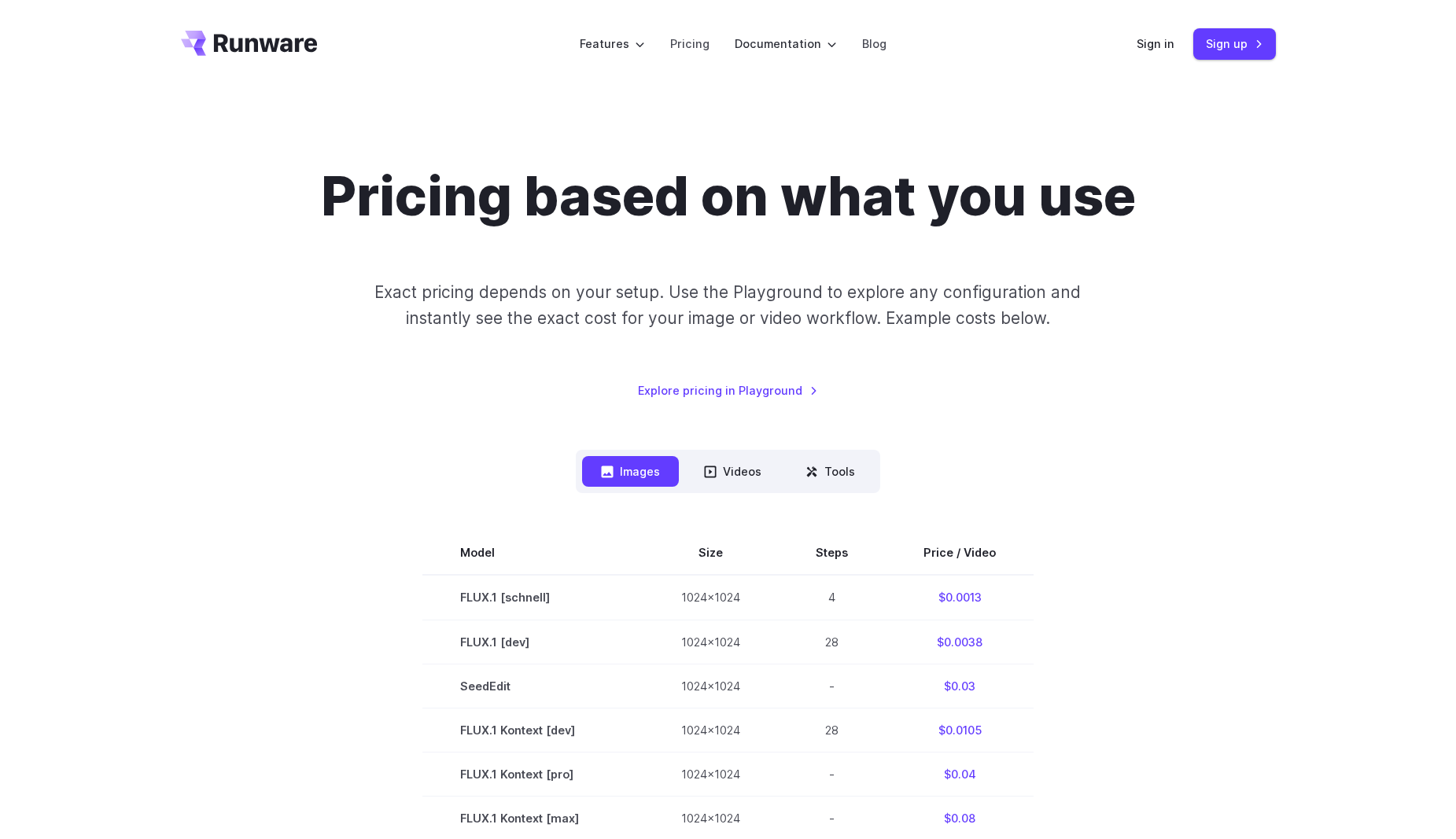
click at [1125, 373] on div "Pricing based on what you use Exact pricing depends on your setup. Use the Play…" at bounding box center [728, 280] width 1095 height 235
click at [1256, 47] on link "Sign up" at bounding box center [1234, 43] width 83 height 31
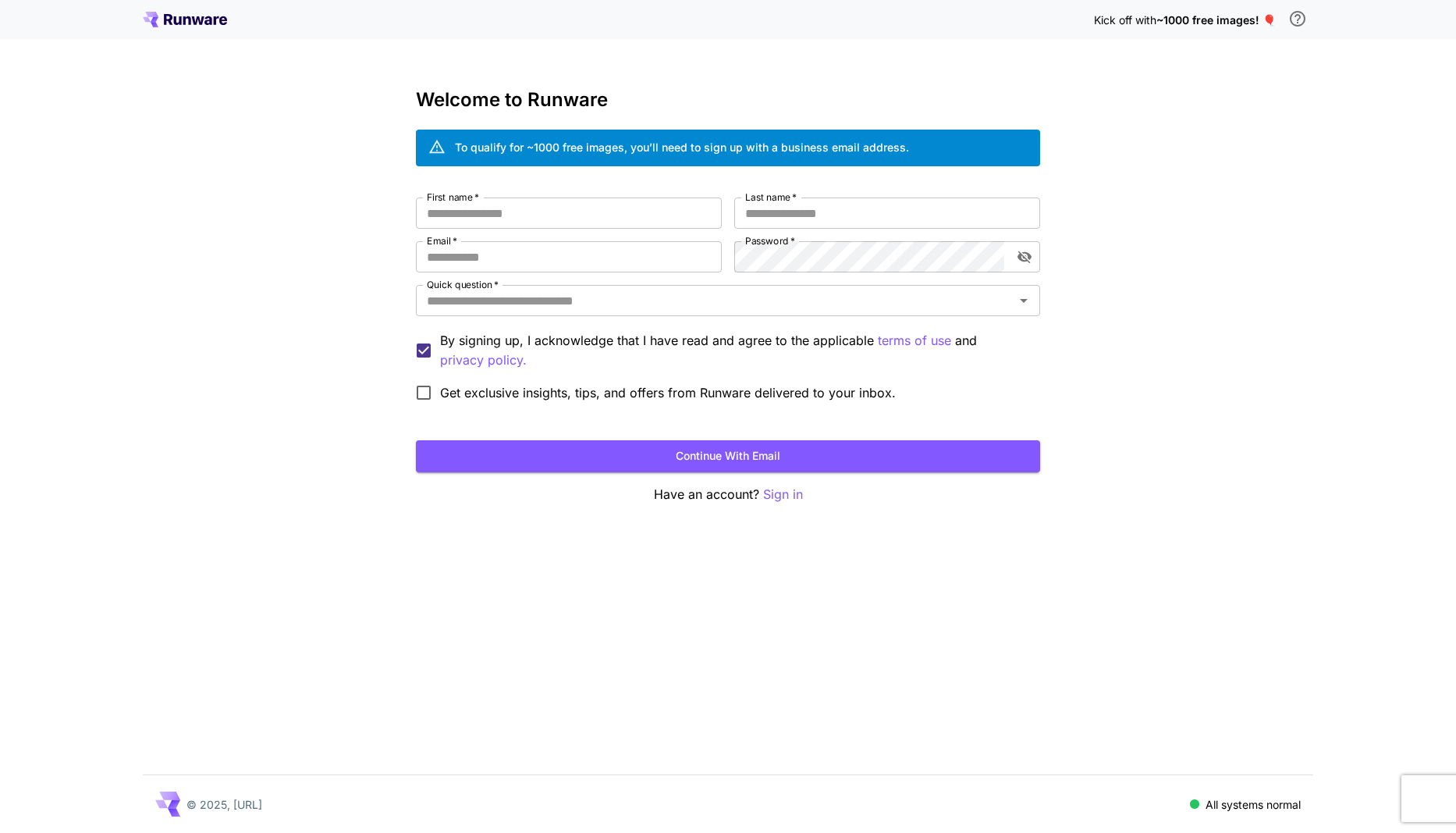
drag, startPoint x: 539, startPoint y: 216, endPoint x: 544, endPoint y: 232, distance: 16.8
click at [540, 218] on input "First name   *" at bounding box center [568, 213] width 306 height 31
type input "******"
type input "*******"
click at [622, 278] on div "First name   * ****** First name   * Last name   * ******* Last name   * Email …" at bounding box center [728, 303] width 625 height 211
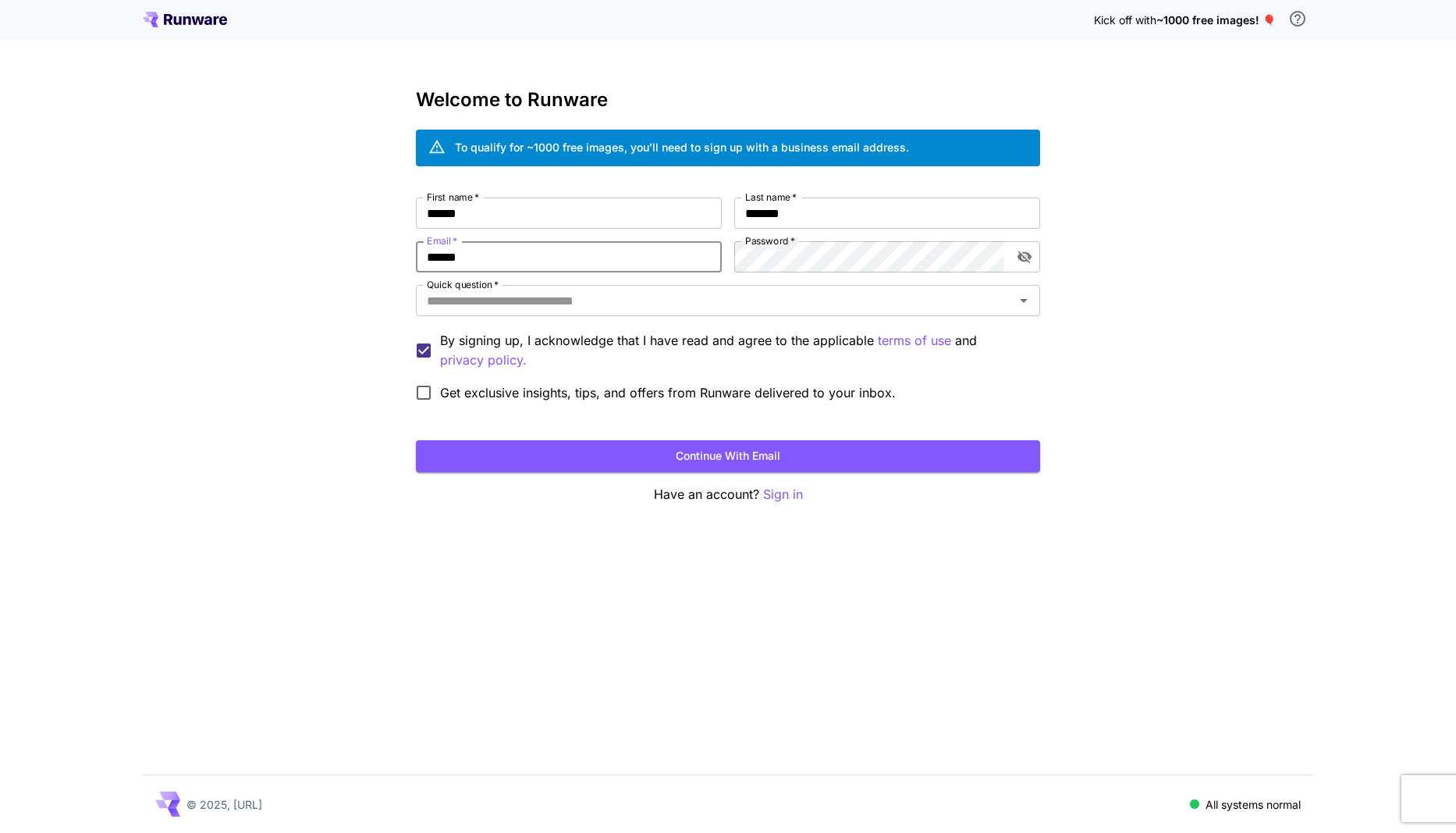
click at [622, 261] on input "******" at bounding box center [568, 256] width 306 height 31
type input "**********"
click at [627, 306] on input "Quick question   *" at bounding box center [715, 300] width 590 height 22
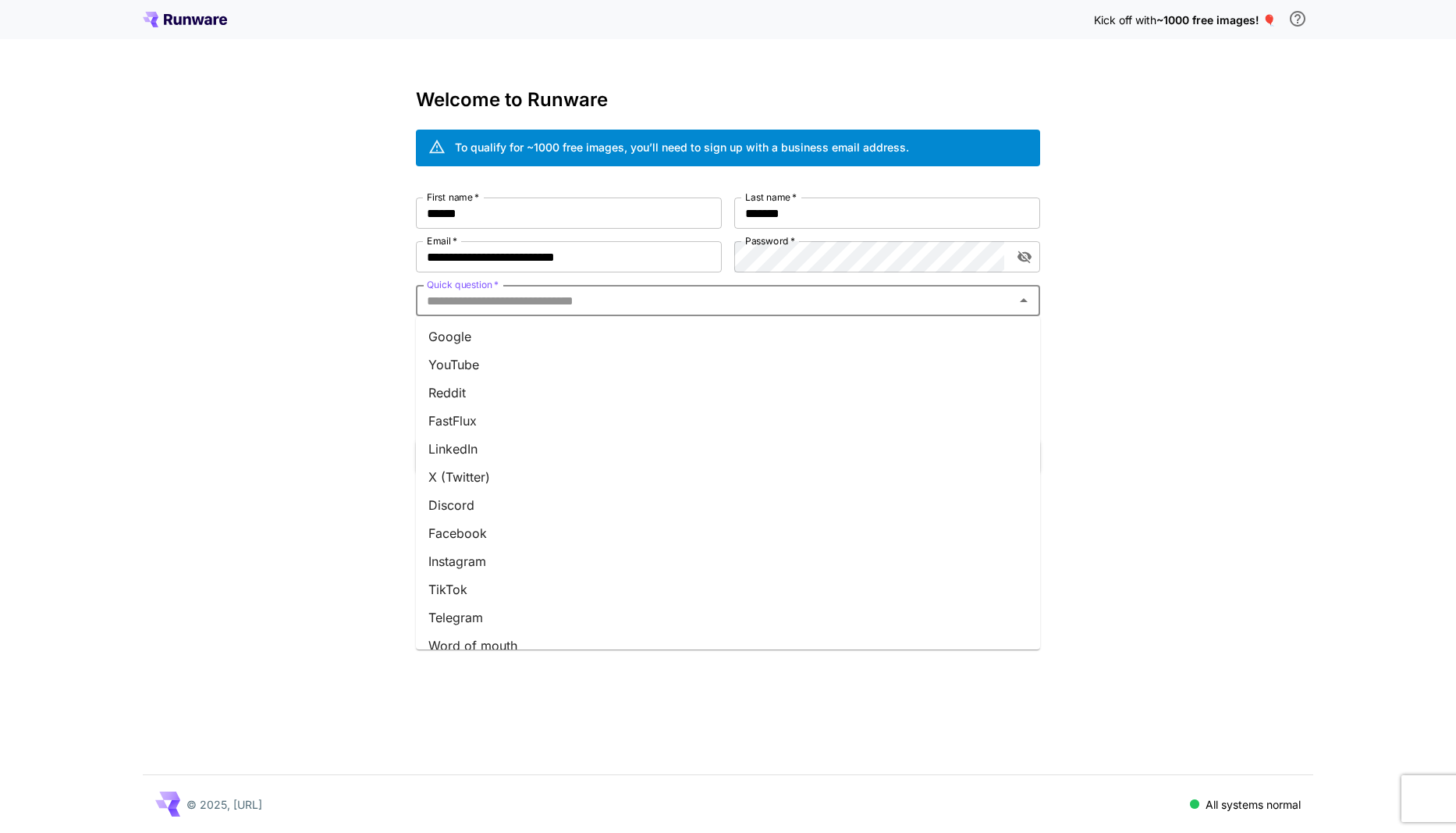
click at [618, 337] on li "Google" at bounding box center [728, 336] width 625 height 28
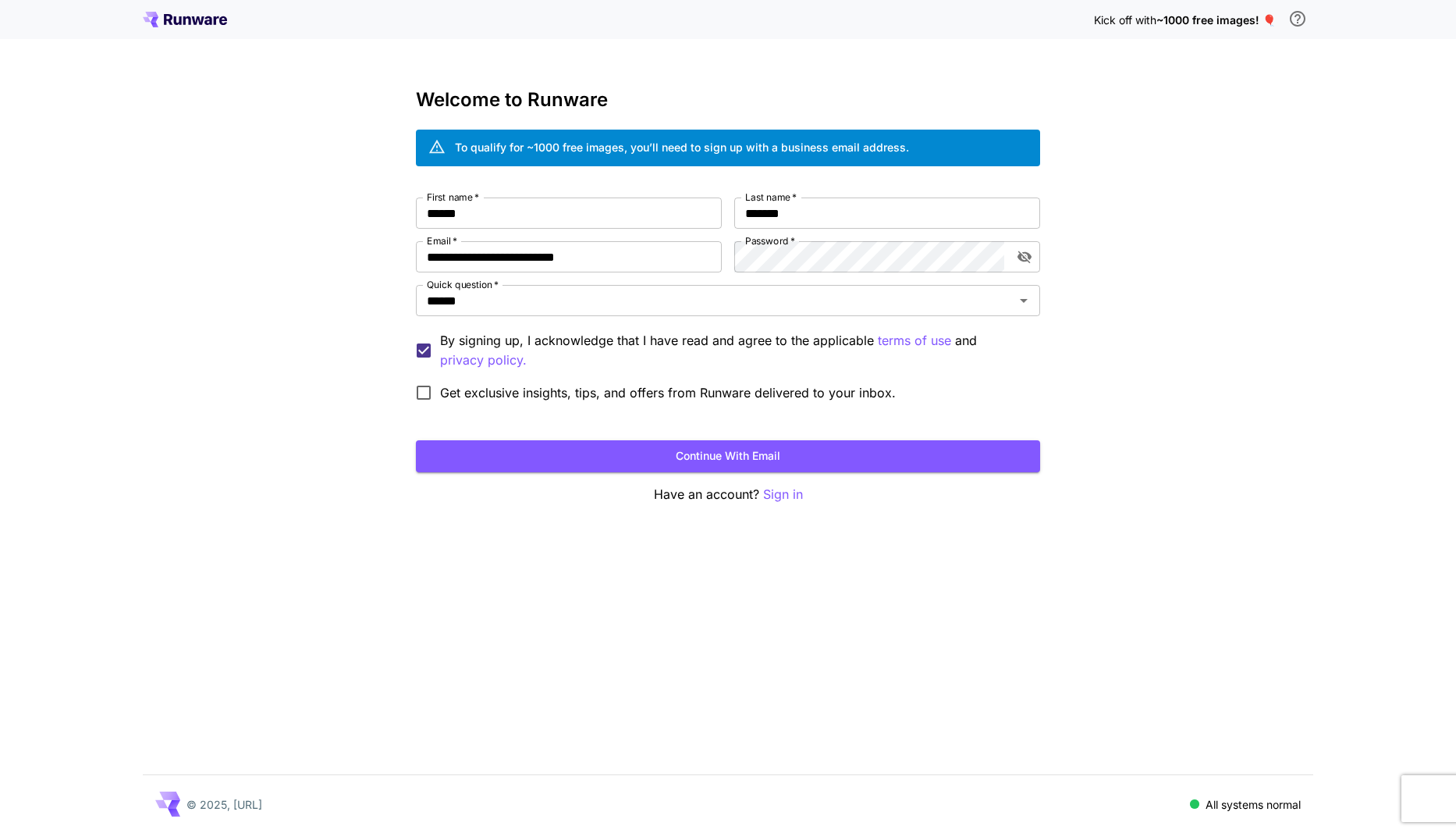
click at [545, 393] on span "Get exclusive insights, tips, and offers from Runware delivered to your inbox." at bounding box center [668, 392] width 456 height 18
click at [715, 460] on button "Continue with email" at bounding box center [728, 456] width 625 height 32
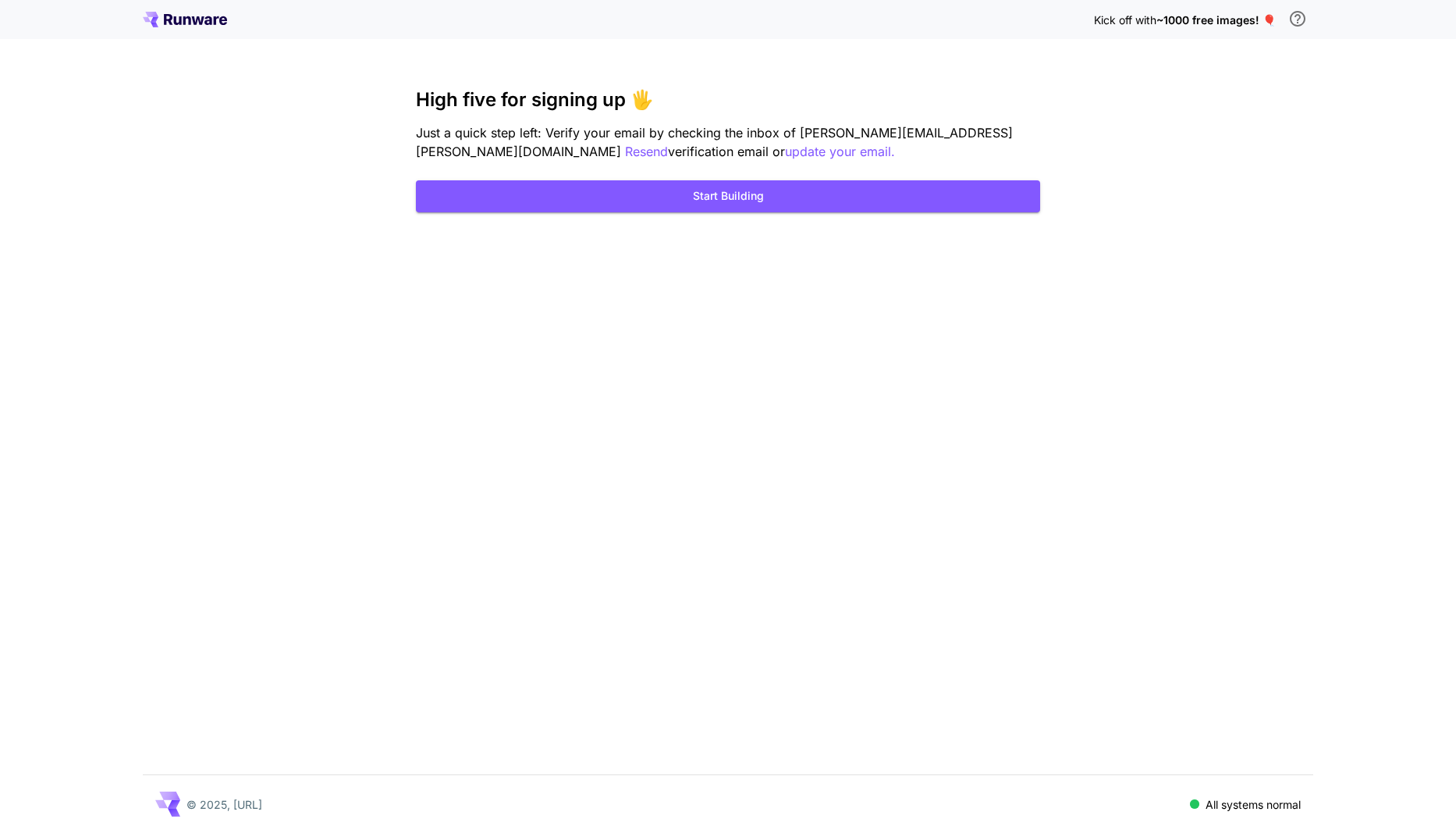
click at [610, 140] on p "Just a quick step left: Verify your email by checking the inbox of stefan.cioco…" at bounding box center [728, 143] width 625 height 38
click at [785, 148] on p "update your email." at bounding box center [840, 152] width 110 height 19
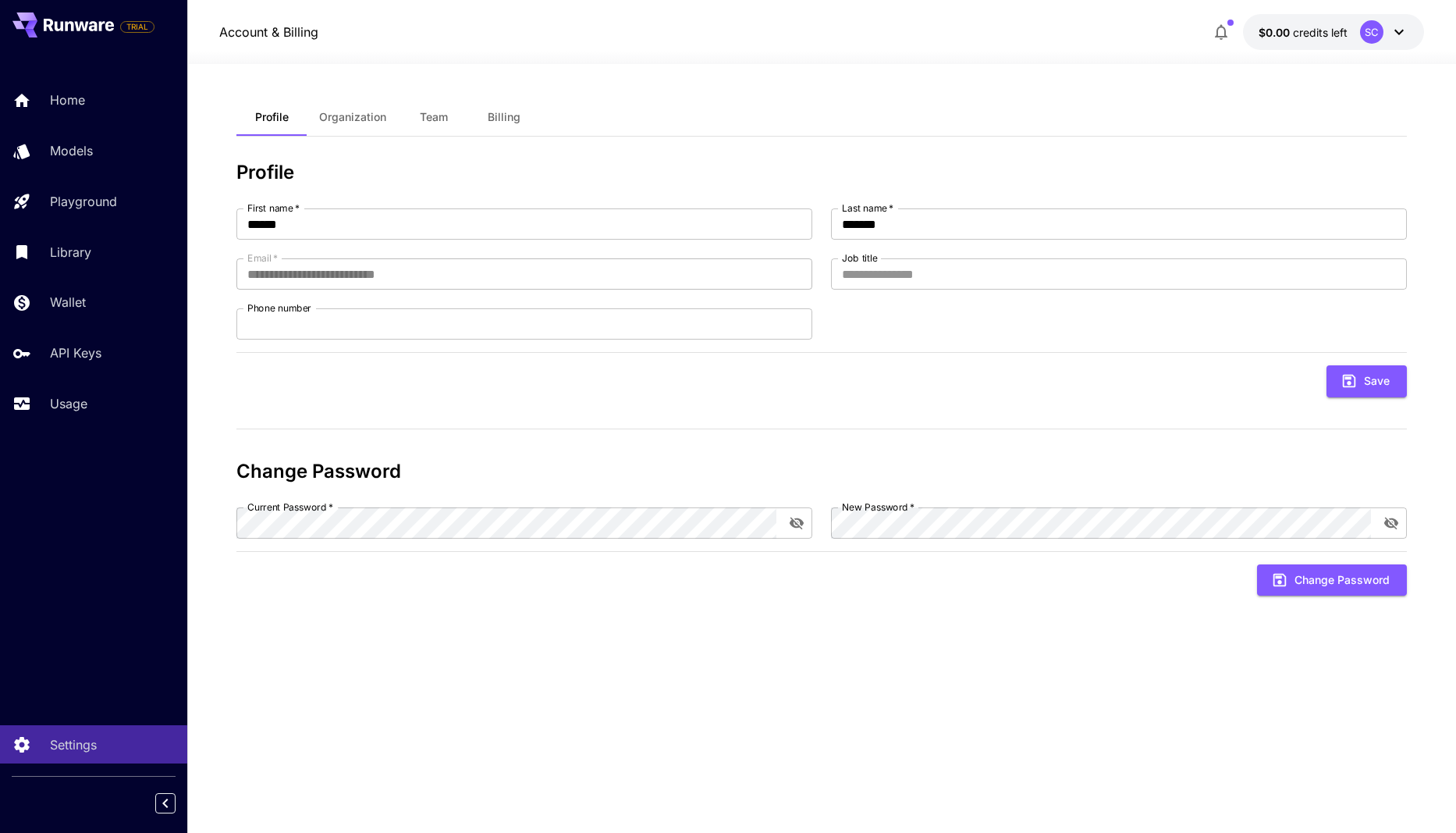
drag, startPoint x: 859, startPoint y: 248, endPoint x: 846, endPoint y: 239, distance: 15.8
click at [846, 239] on div "**********" at bounding box center [821, 274] width 1170 height 131
click at [957, 235] on input "*******" at bounding box center [1119, 223] width 576 height 31
click at [915, 268] on input "Job title" at bounding box center [1119, 274] width 576 height 31
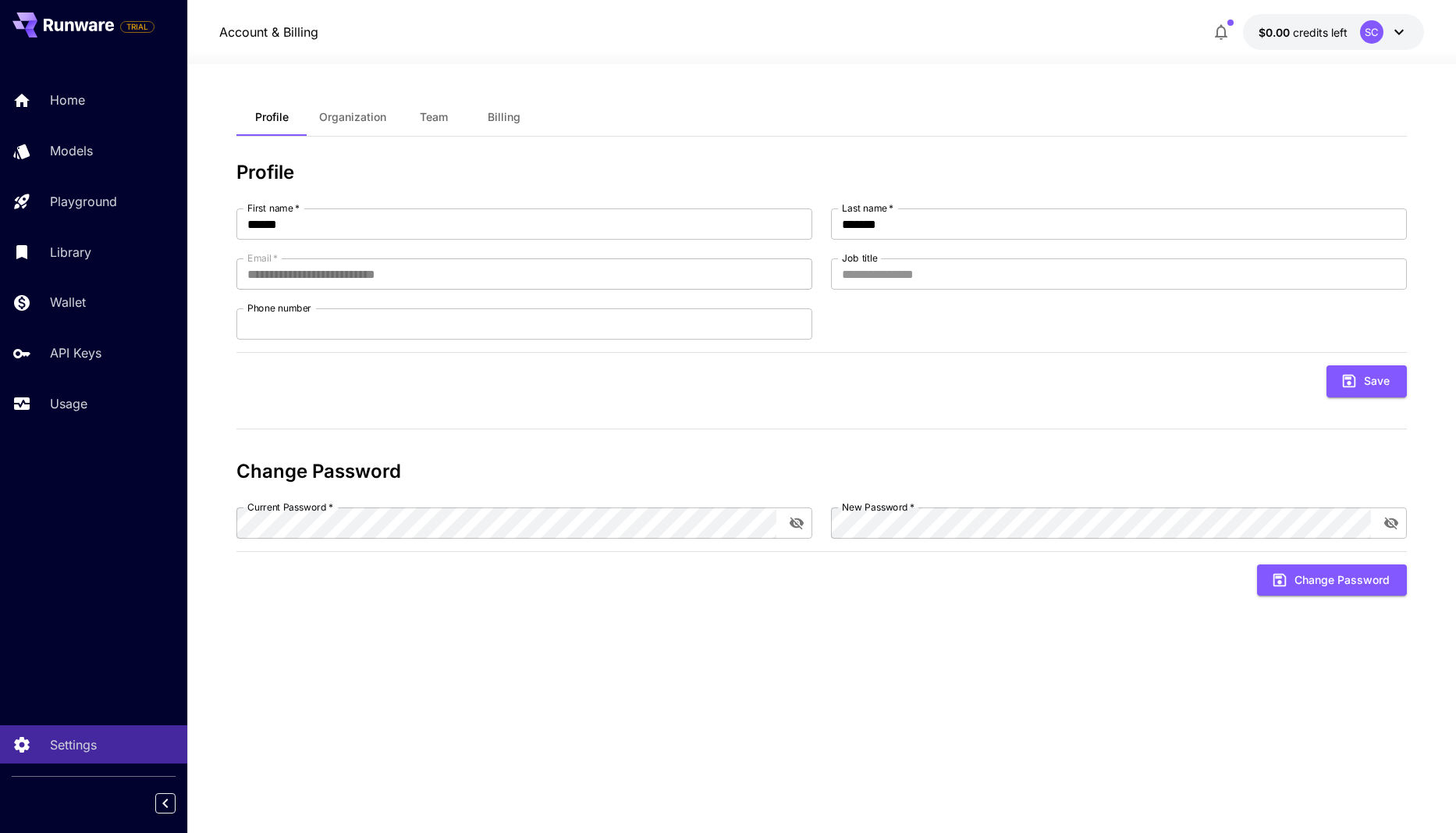
click at [647, 295] on div "**********" at bounding box center [821, 274] width 1170 height 131
click at [467, 306] on div "**********" at bounding box center [821, 274] width 1170 height 131
click at [441, 316] on input "Phone number" at bounding box center [524, 323] width 576 height 31
click at [1403, 30] on icon at bounding box center [1399, 31] width 18 height 18
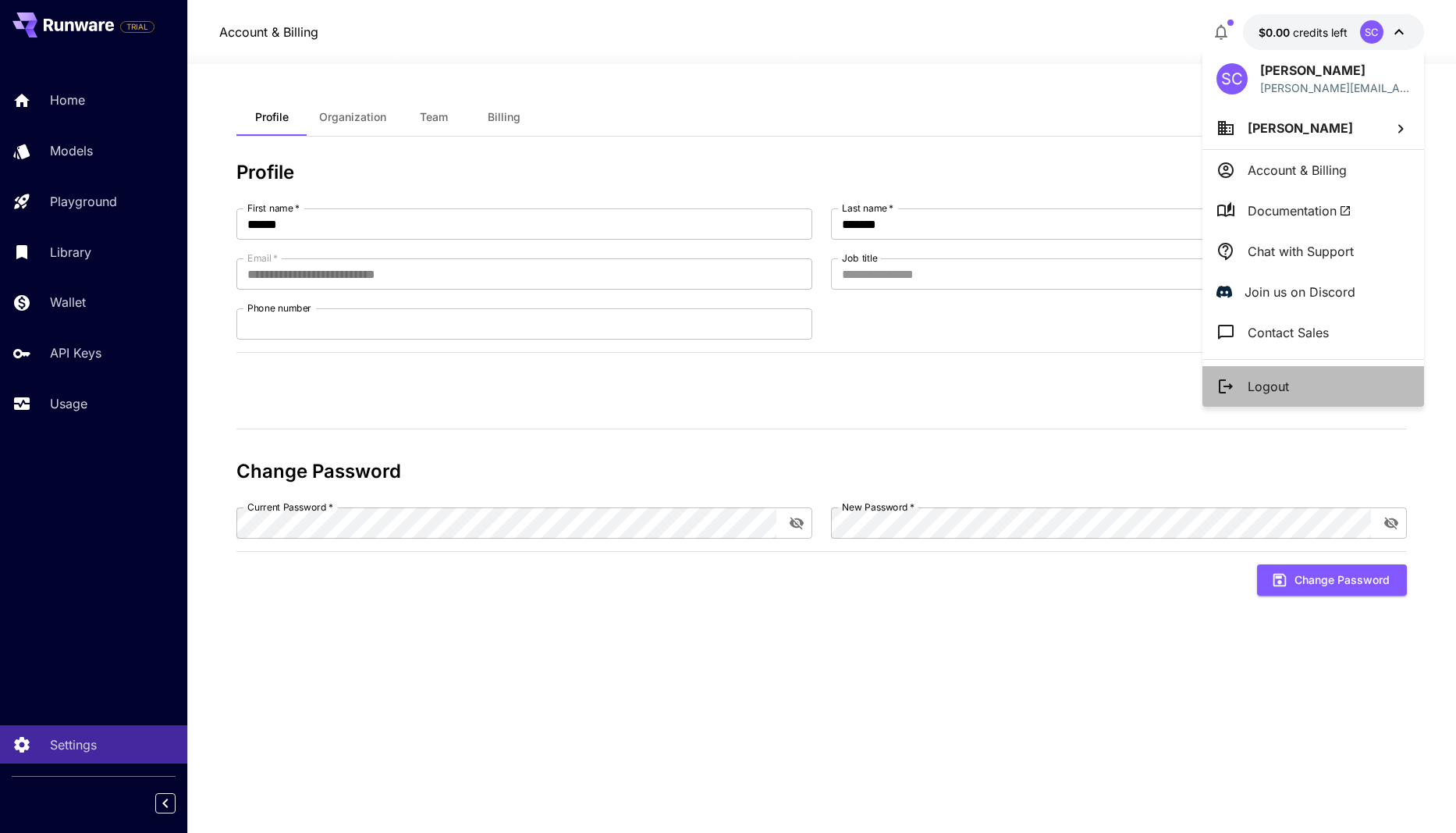
click at [1303, 373] on li "Logout" at bounding box center [1314, 386] width 222 height 41
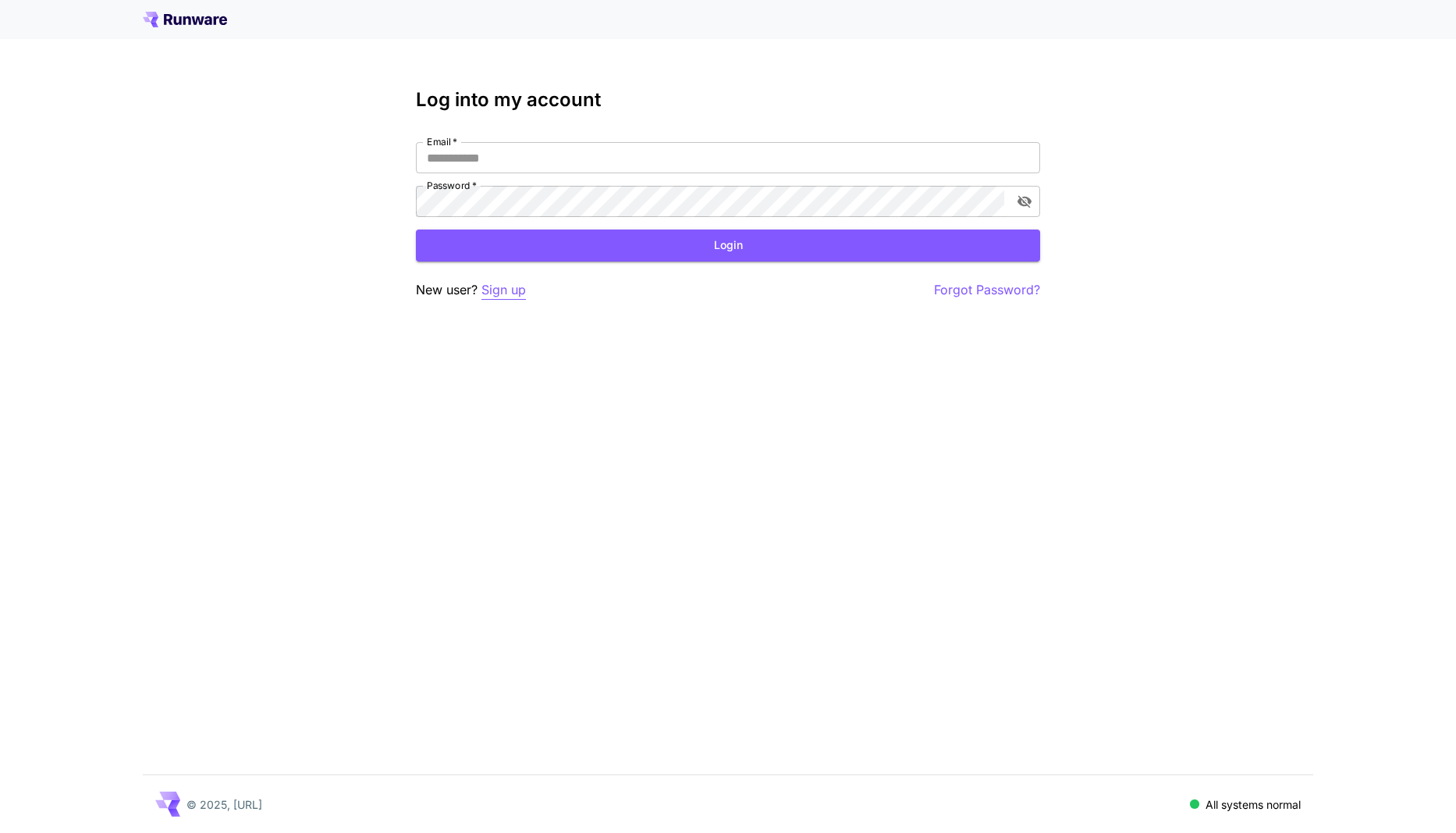
click at [499, 286] on p "Sign up" at bounding box center [504, 290] width 45 height 19
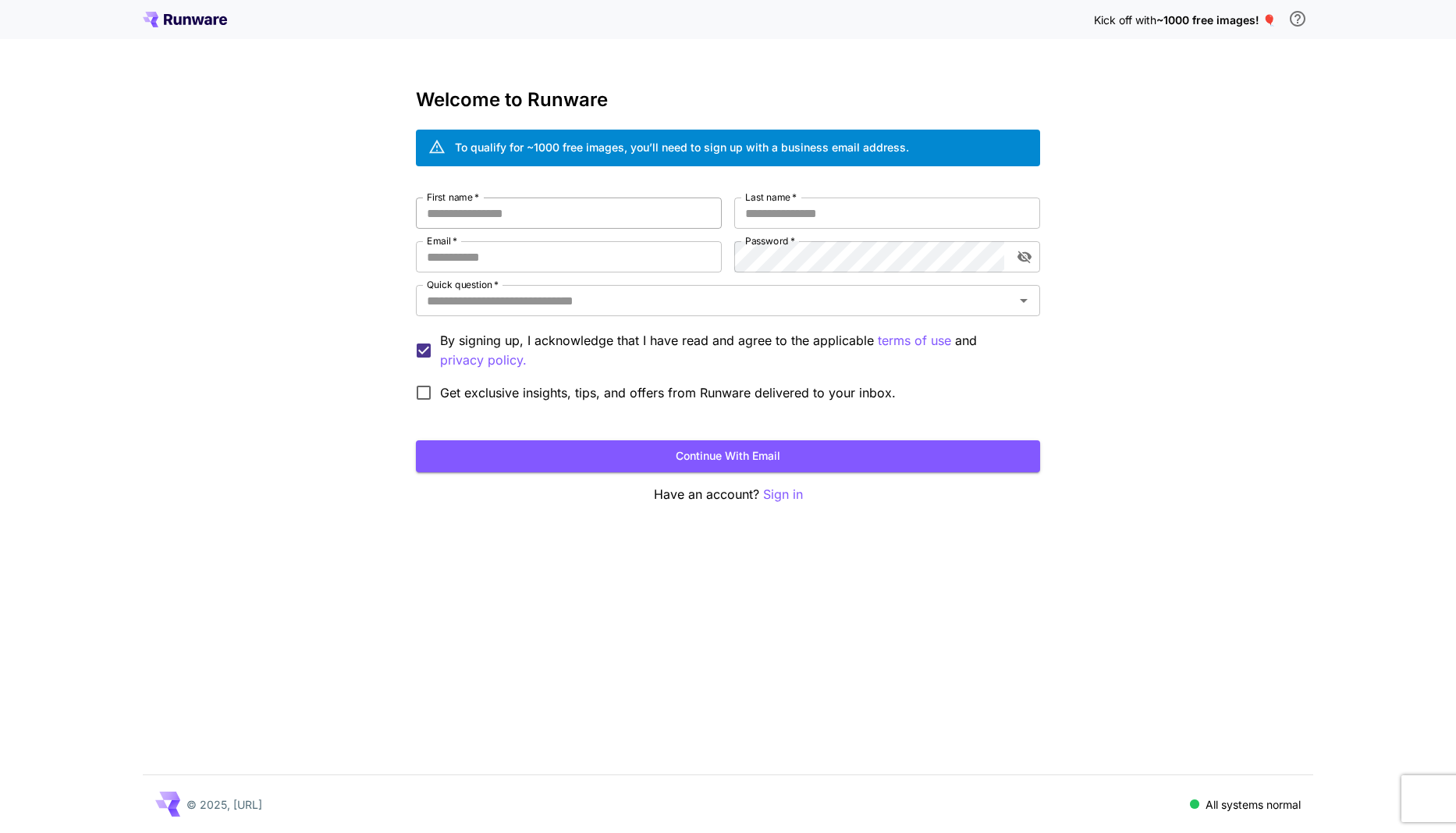
click at [592, 223] on input "First name   *" at bounding box center [568, 213] width 306 height 31
type input "******"
type input "*******"
type input "**********"
click at [592, 312] on div "Quick question   *" at bounding box center [728, 300] width 625 height 31
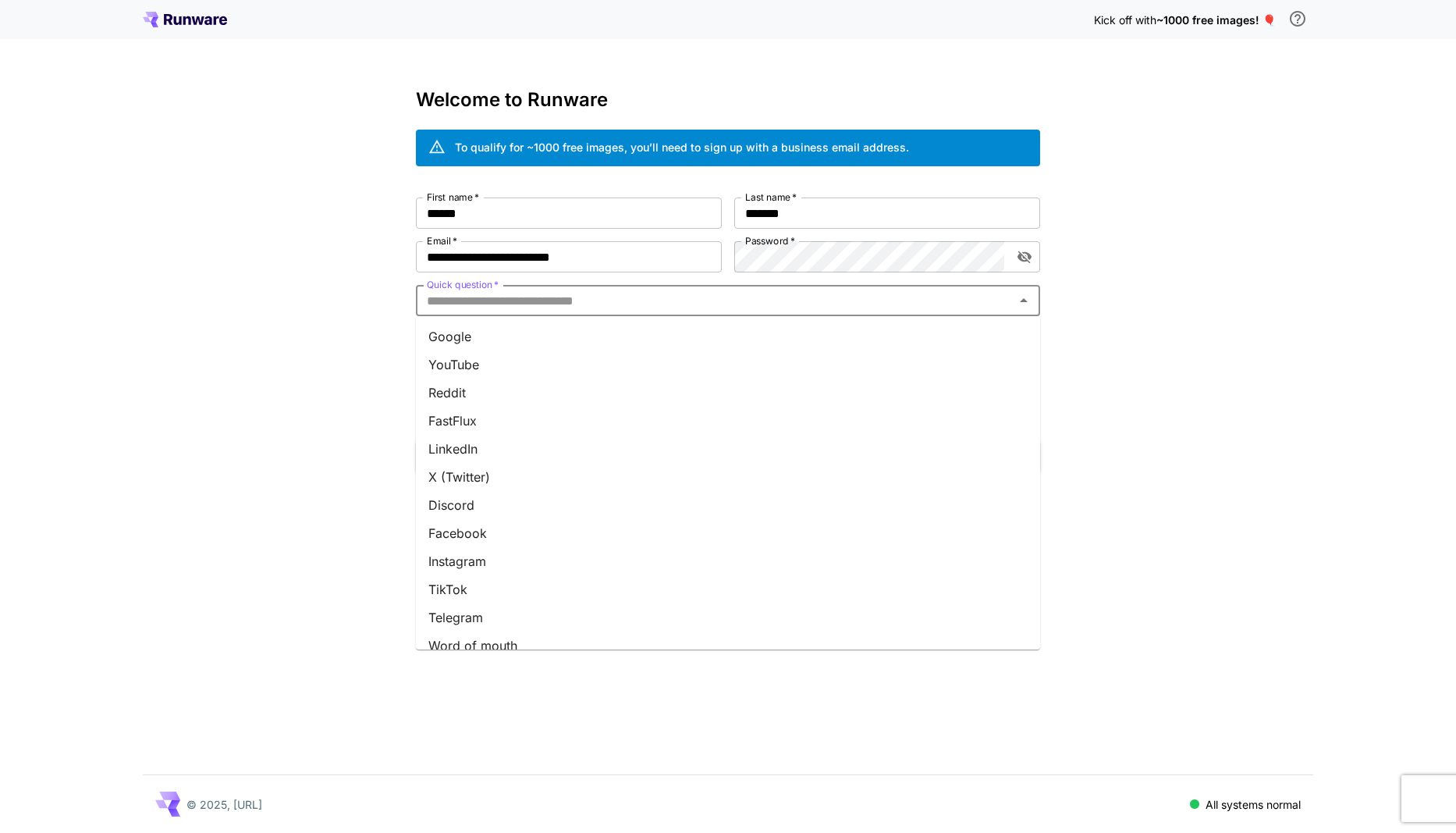
click at [602, 342] on li "Google" at bounding box center [728, 336] width 625 height 28
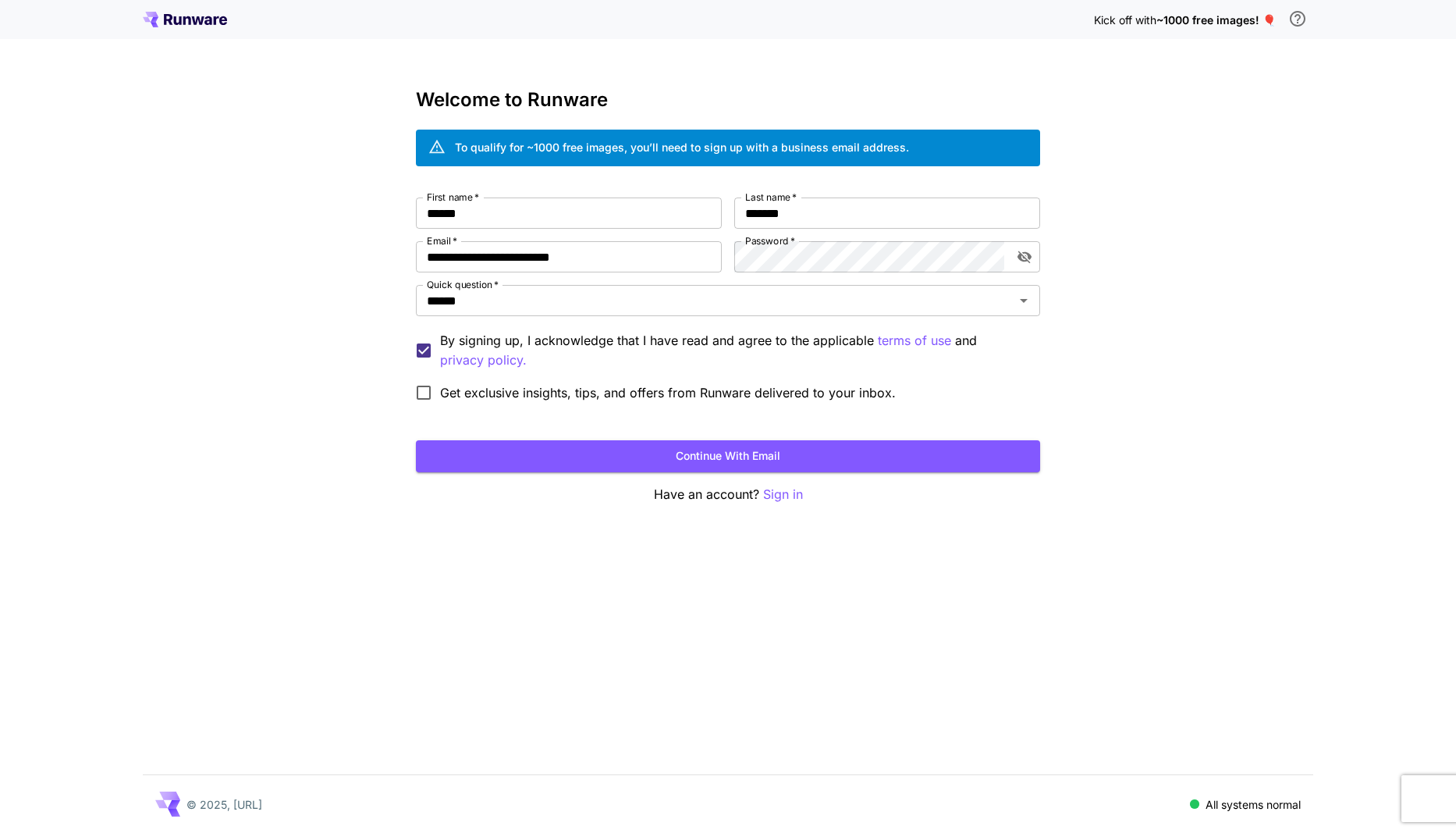
click at [565, 401] on span "Get exclusive insights, tips, and offers from Runware delivered to your inbox." at bounding box center [668, 392] width 456 height 18
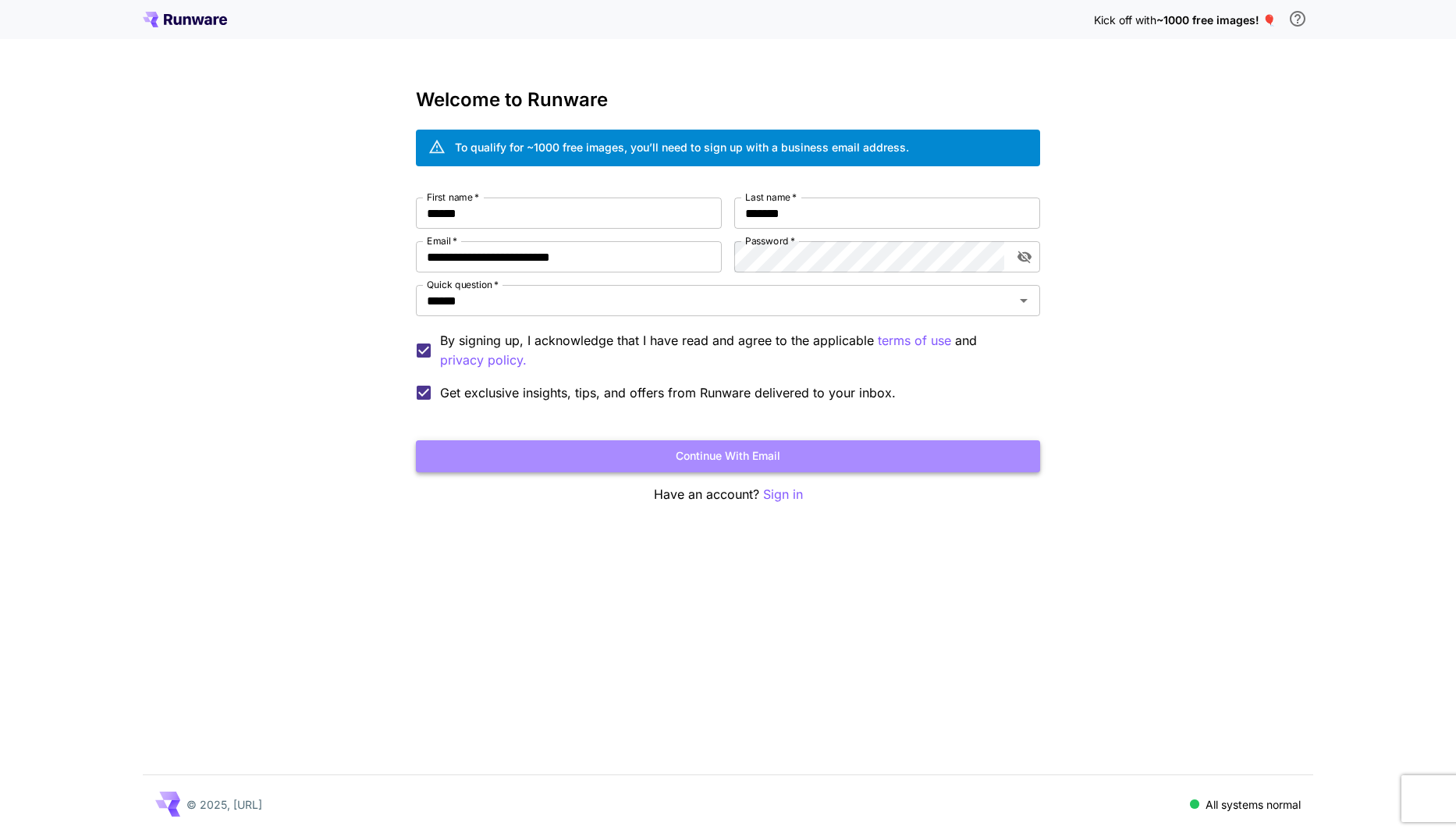
click at [579, 453] on button "Continue with email" at bounding box center [728, 456] width 625 height 32
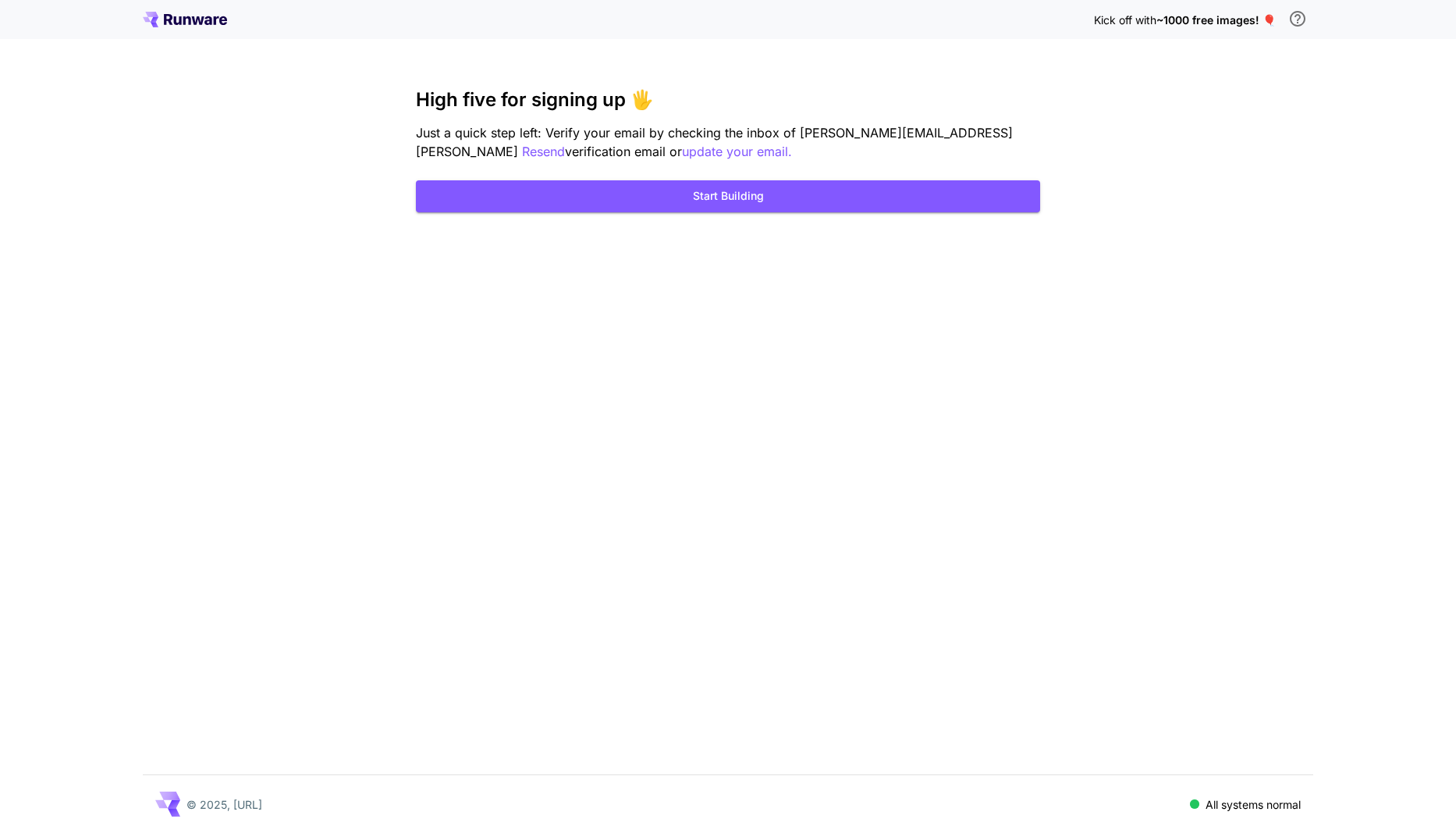
click at [544, 174] on div "High five for signing up 🖐️ Just a quick step left: Verify your email by checki…" at bounding box center [728, 151] width 625 height 124
click at [542, 176] on div "High five for signing up 🖐️ Just a quick step left: Verify your email by checki…" at bounding box center [728, 151] width 625 height 124
click at [543, 198] on button "Start Building" at bounding box center [728, 196] width 625 height 32
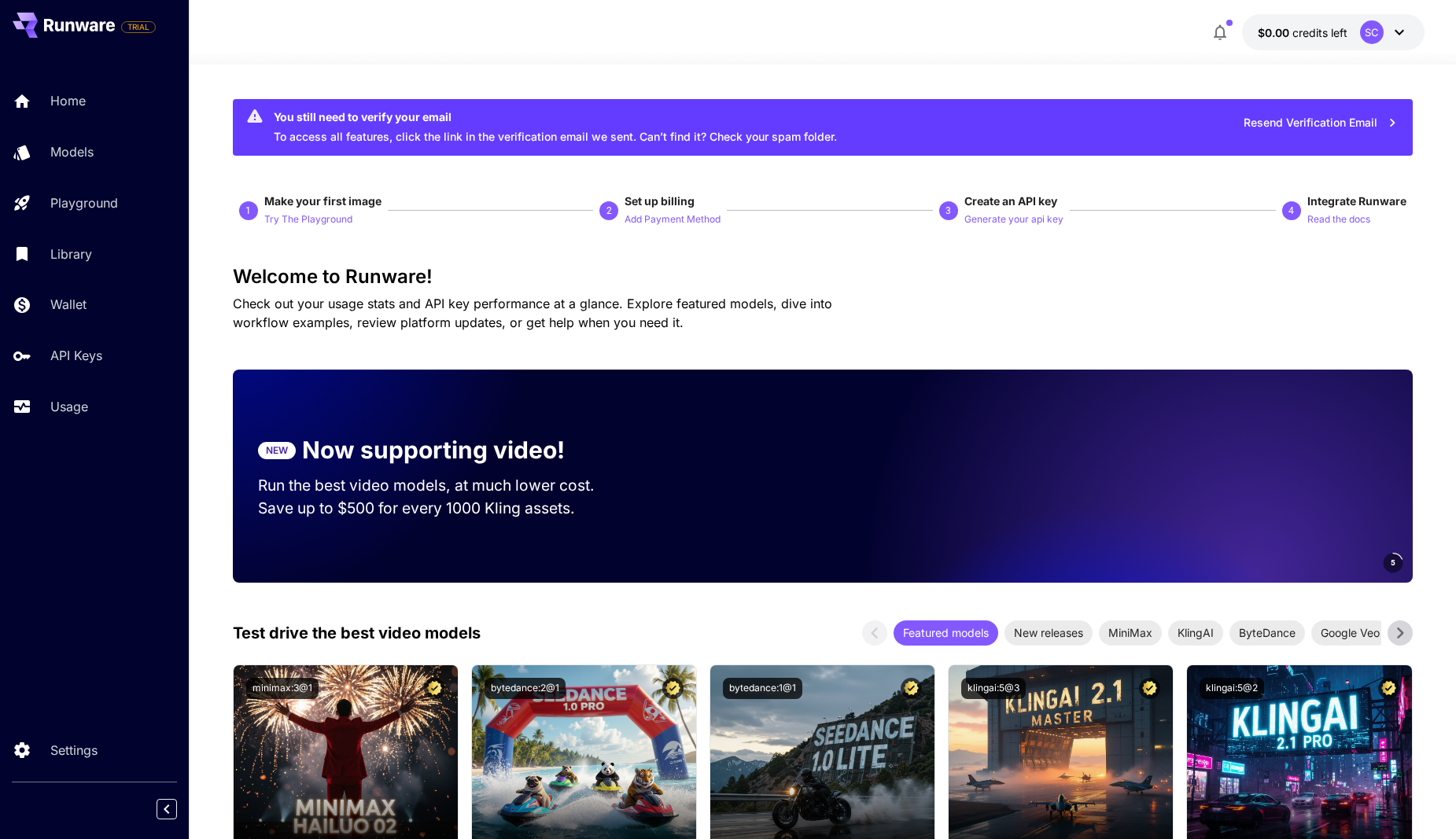
click at [403, 467] on p "Now supporting video!" at bounding box center [433, 450] width 263 height 35
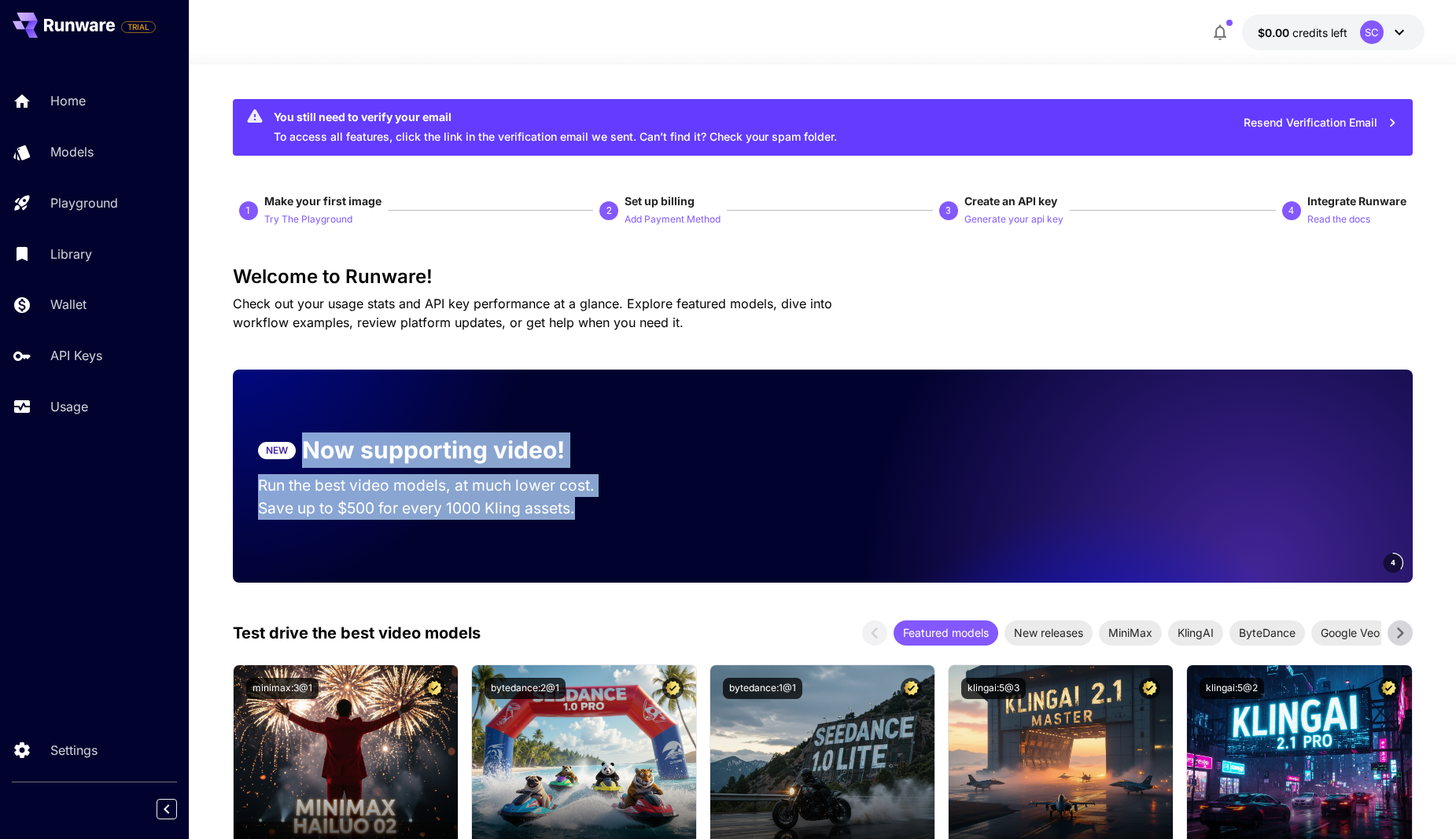
drag, startPoint x: 403, startPoint y: 467, endPoint x: 476, endPoint y: 549, distance: 109.8
click at [476, 549] on div "NEW Now supporting video! Run the best video models, at much lower cost. Save u…" at bounding box center [822, 476] width 1179 height 213
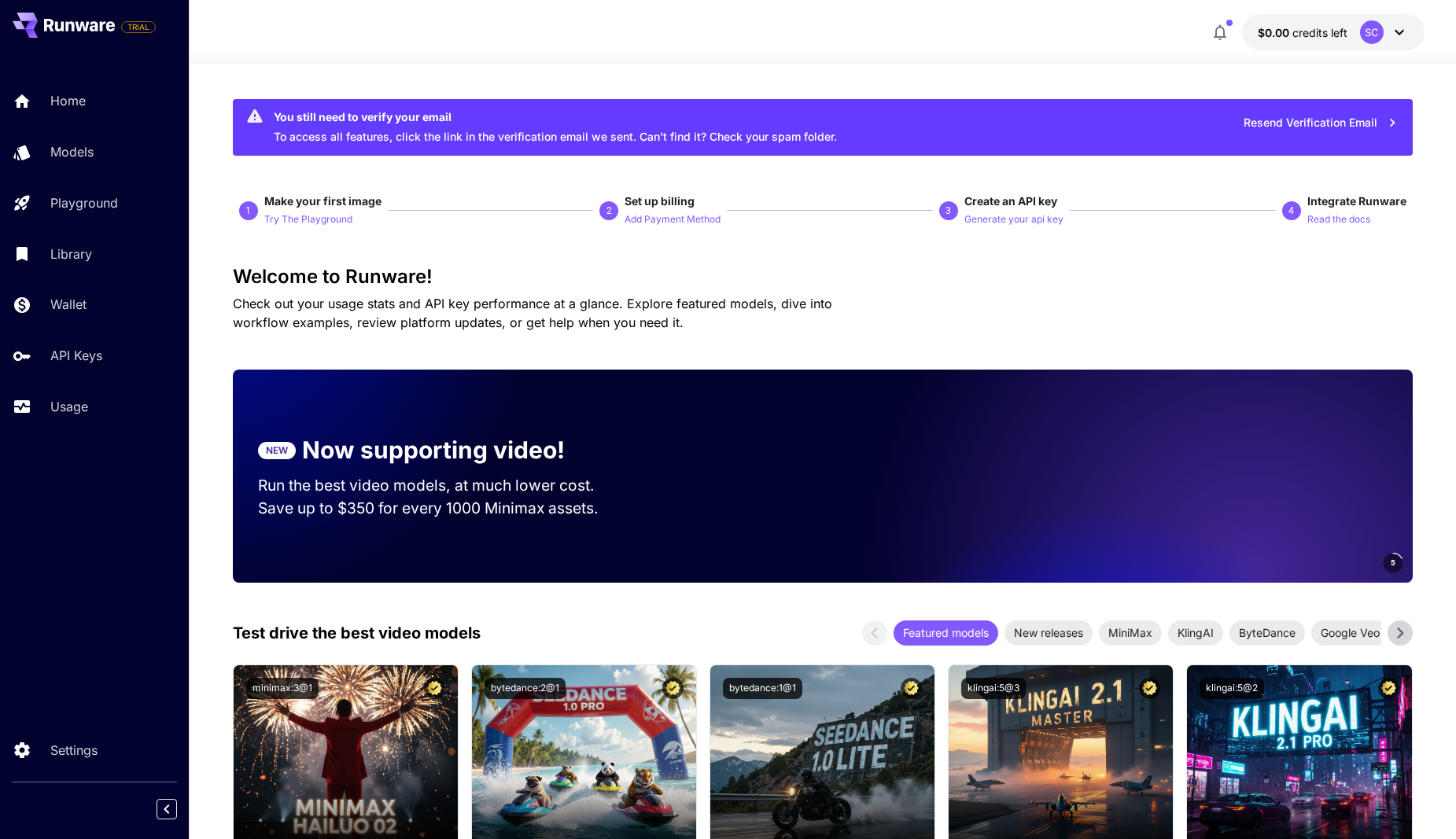
click at [332, 203] on span "Make your first image" at bounding box center [323, 201] width 117 height 14
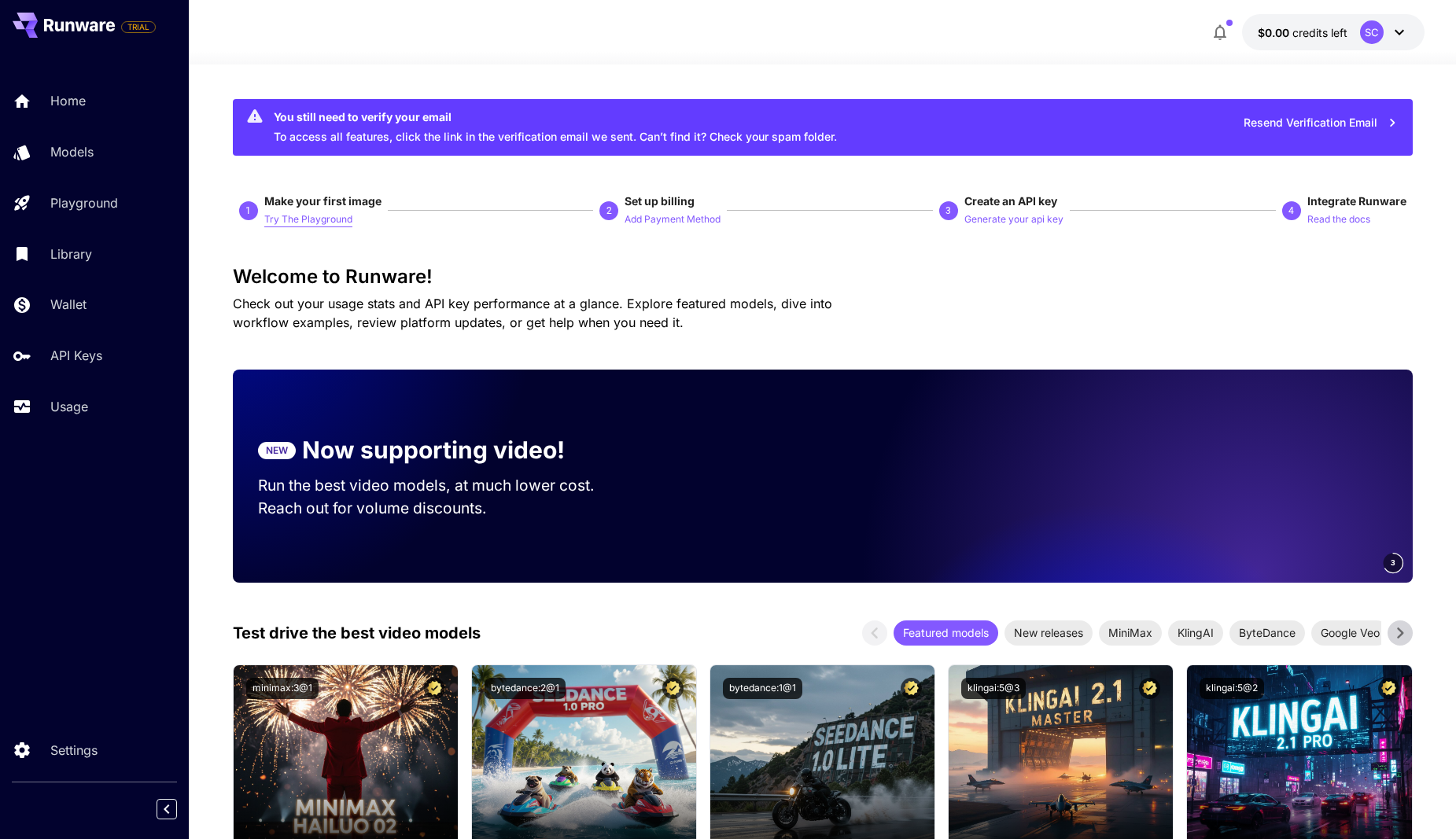
click at [318, 220] on p "Try The Playground" at bounding box center [309, 219] width 88 height 15
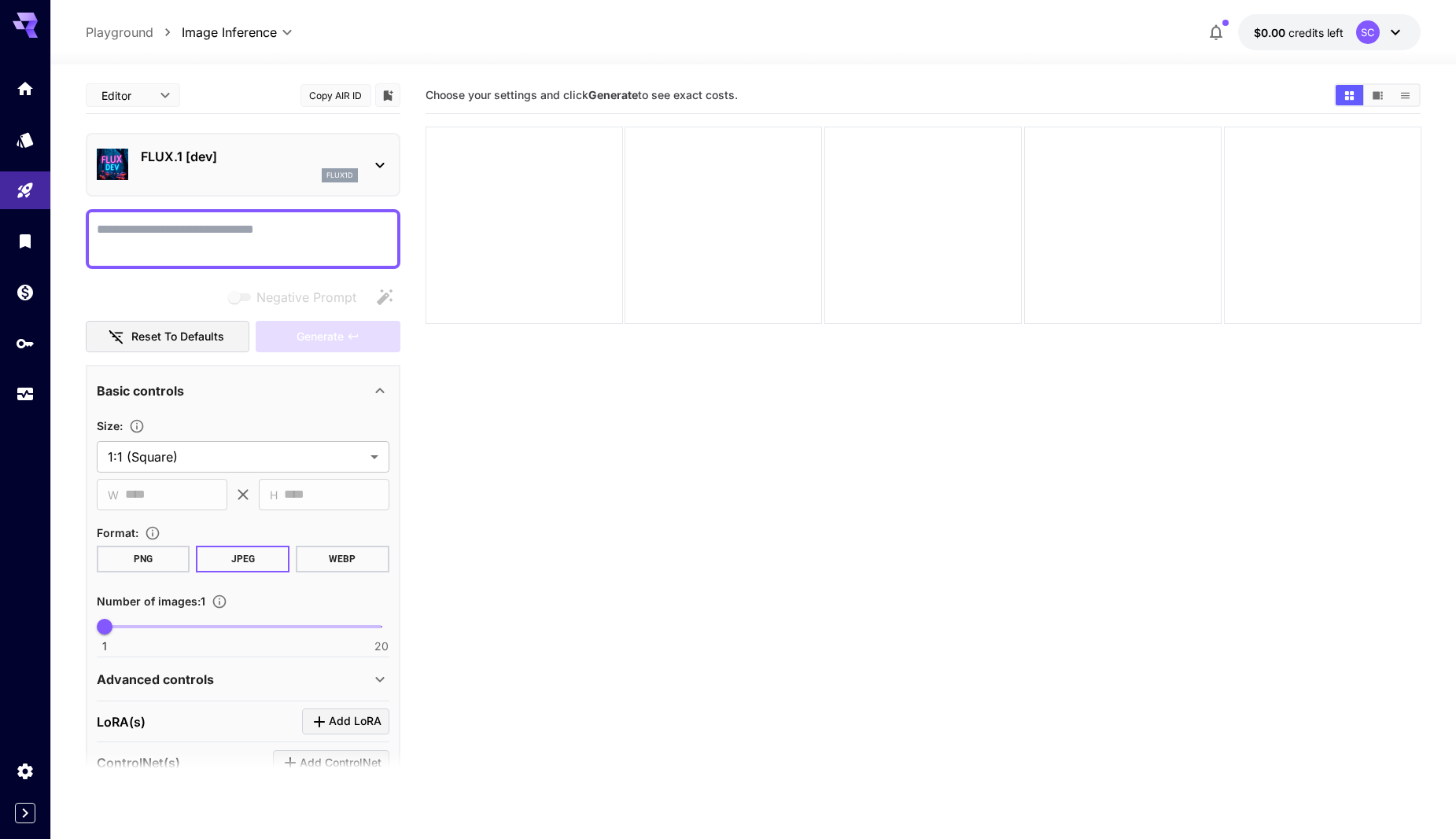
click at [366, 165] on div "FLUX.1 [dev] flux1d" at bounding box center [243, 165] width 293 height 48
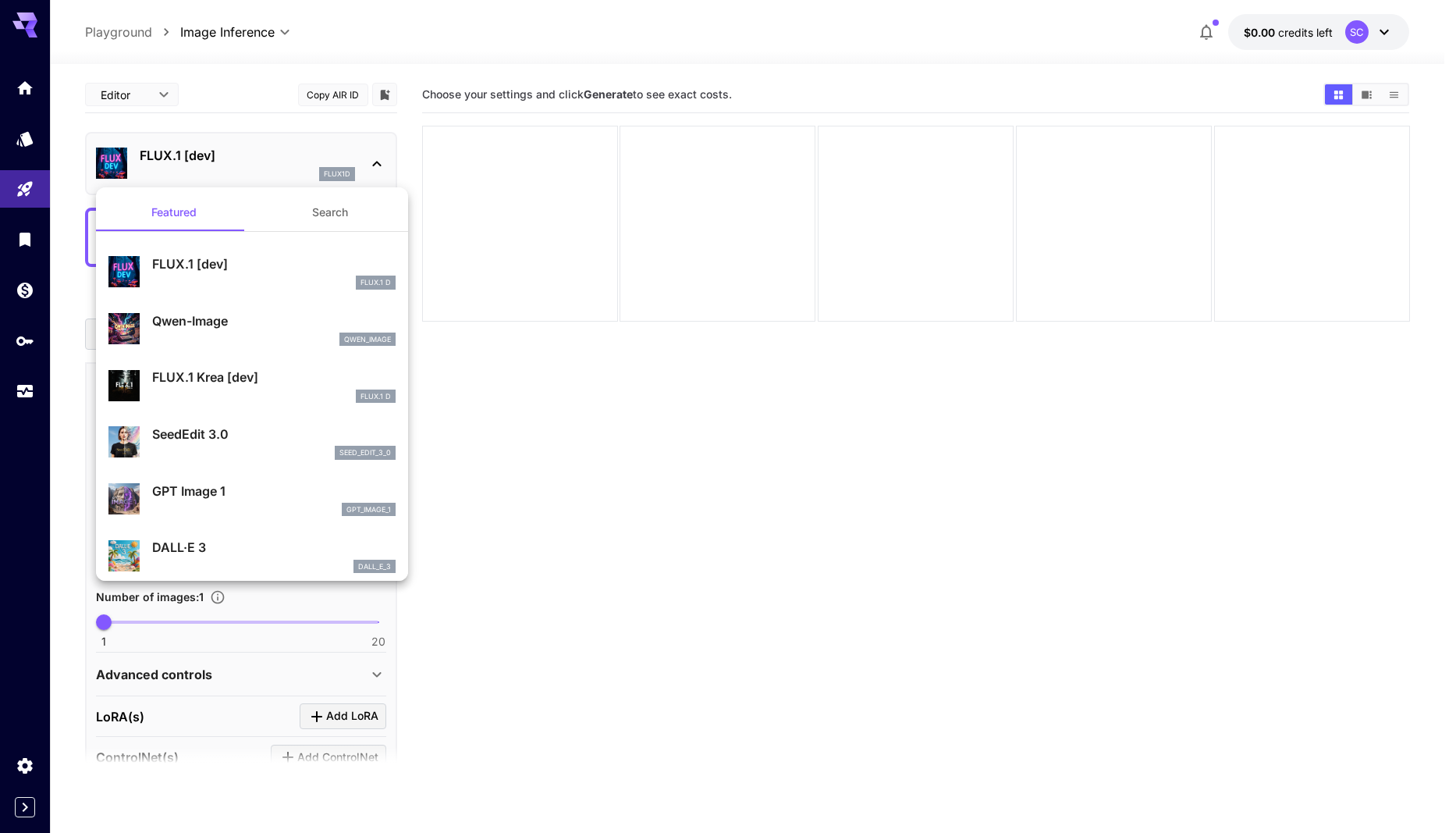
click at [363, 164] on div at bounding box center [728, 416] width 1456 height 833
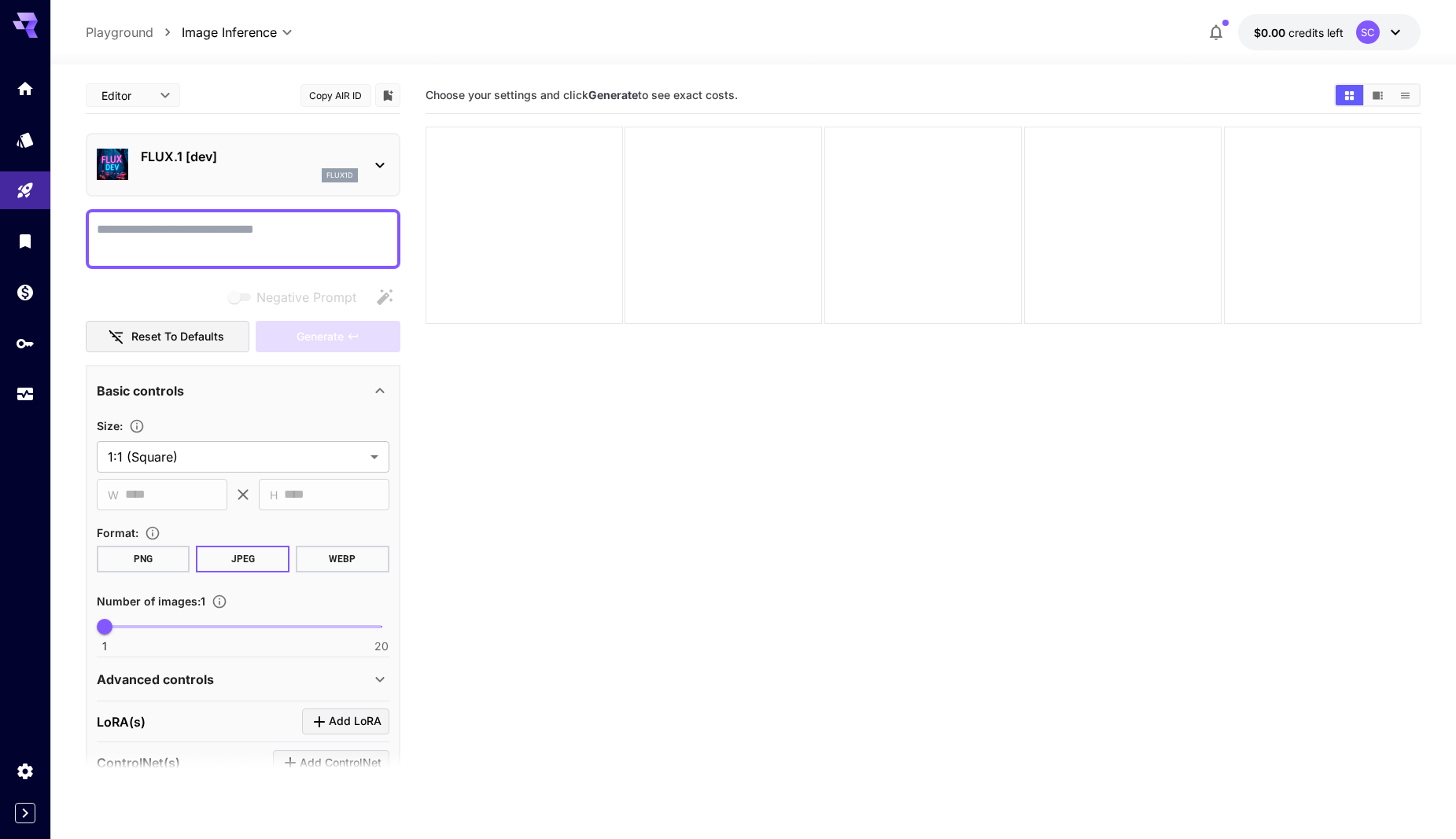
click at [1319, 32] on span "credits left" at bounding box center [1315, 32] width 55 height 14
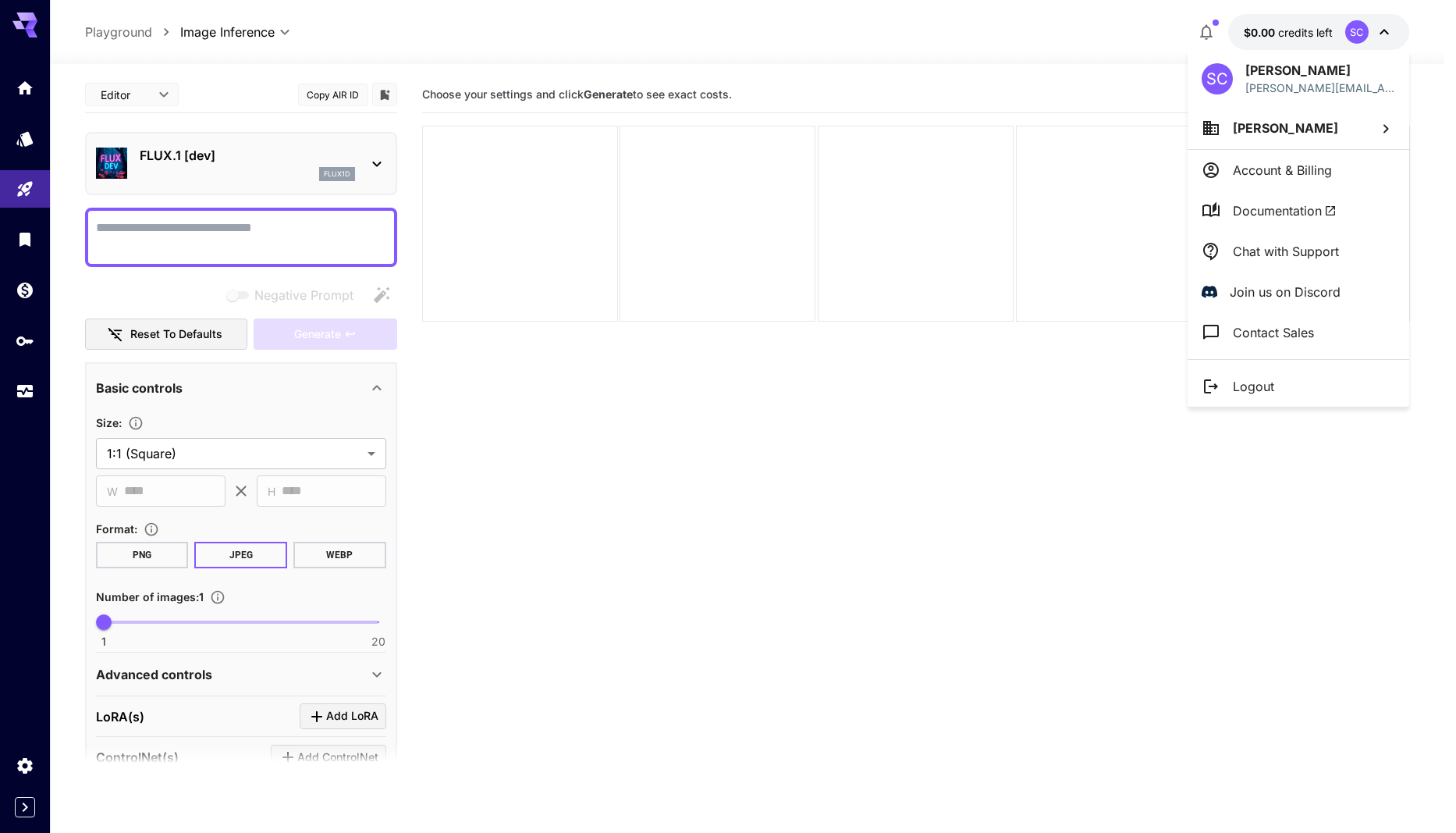
click at [752, 610] on div at bounding box center [728, 416] width 1456 height 833
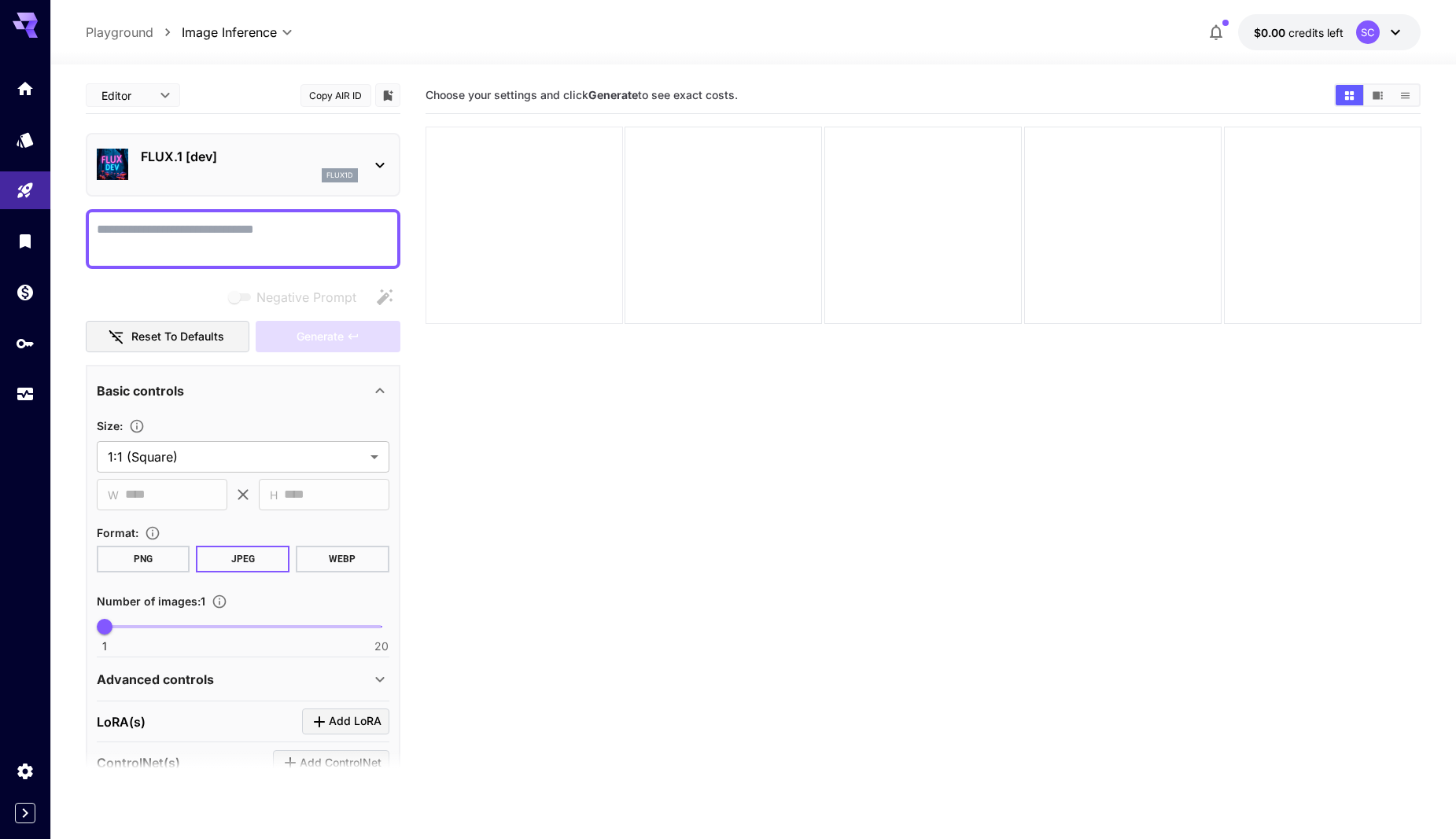
click at [494, 195] on div at bounding box center [524, 226] width 198 height 198
click at [831, 214] on div at bounding box center [923, 226] width 198 height 198
drag, startPoint x: 1237, startPoint y: 223, endPoint x: 688, endPoint y: 158, distance: 552.8
click at [1231, 224] on div at bounding box center [1323, 226] width 198 height 198
click at [239, 236] on textarea "Negative Prompt" at bounding box center [243, 239] width 293 height 38
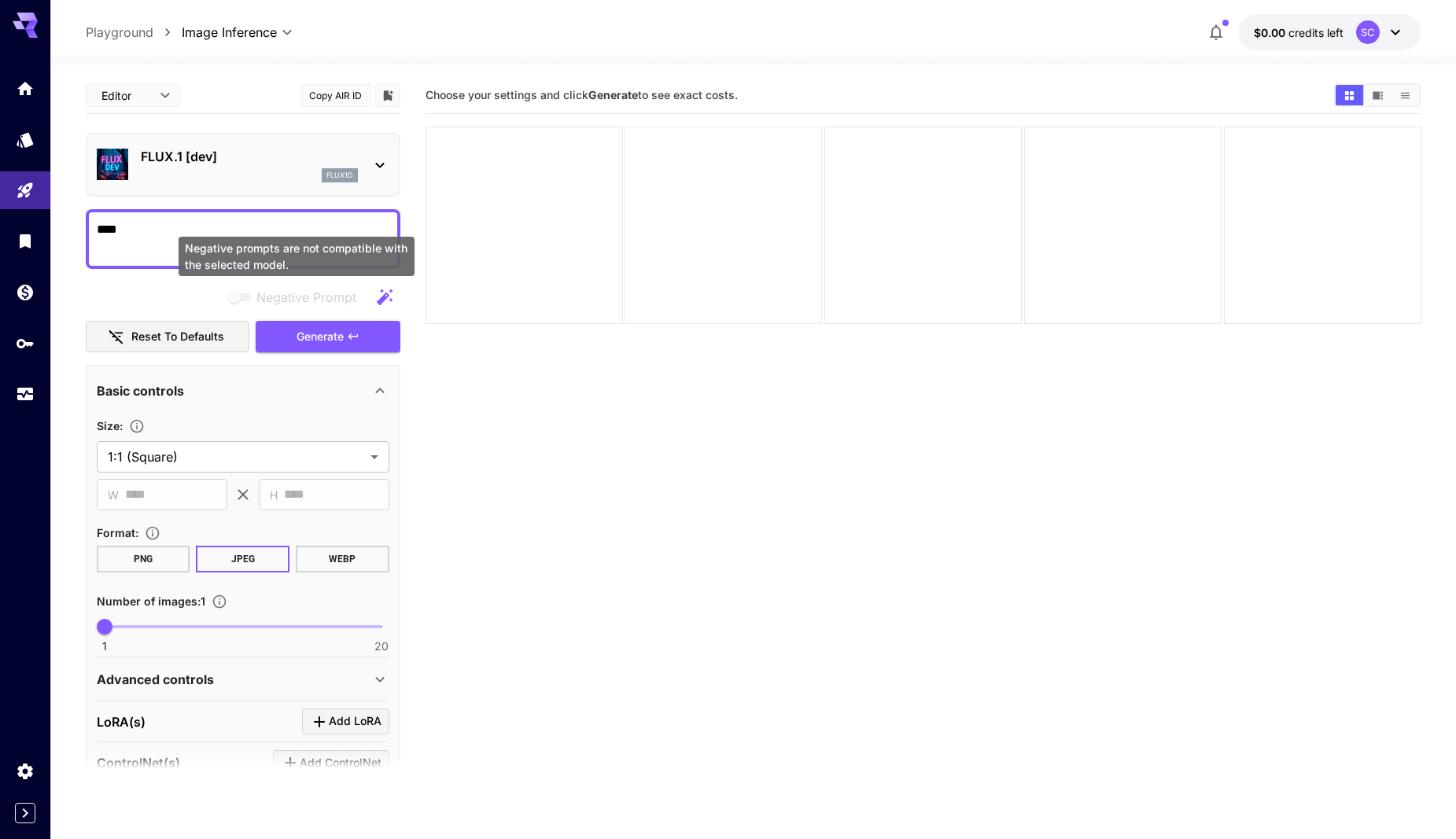
type textarea "****"
click at [802, 210] on div at bounding box center [724, 226] width 198 height 198
click at [525, 225] on div at bounding box center [524, 226] width 198 height 198
click at [110, 108] on body "**********" at bounding box center [733, 481] width 1467 height 963
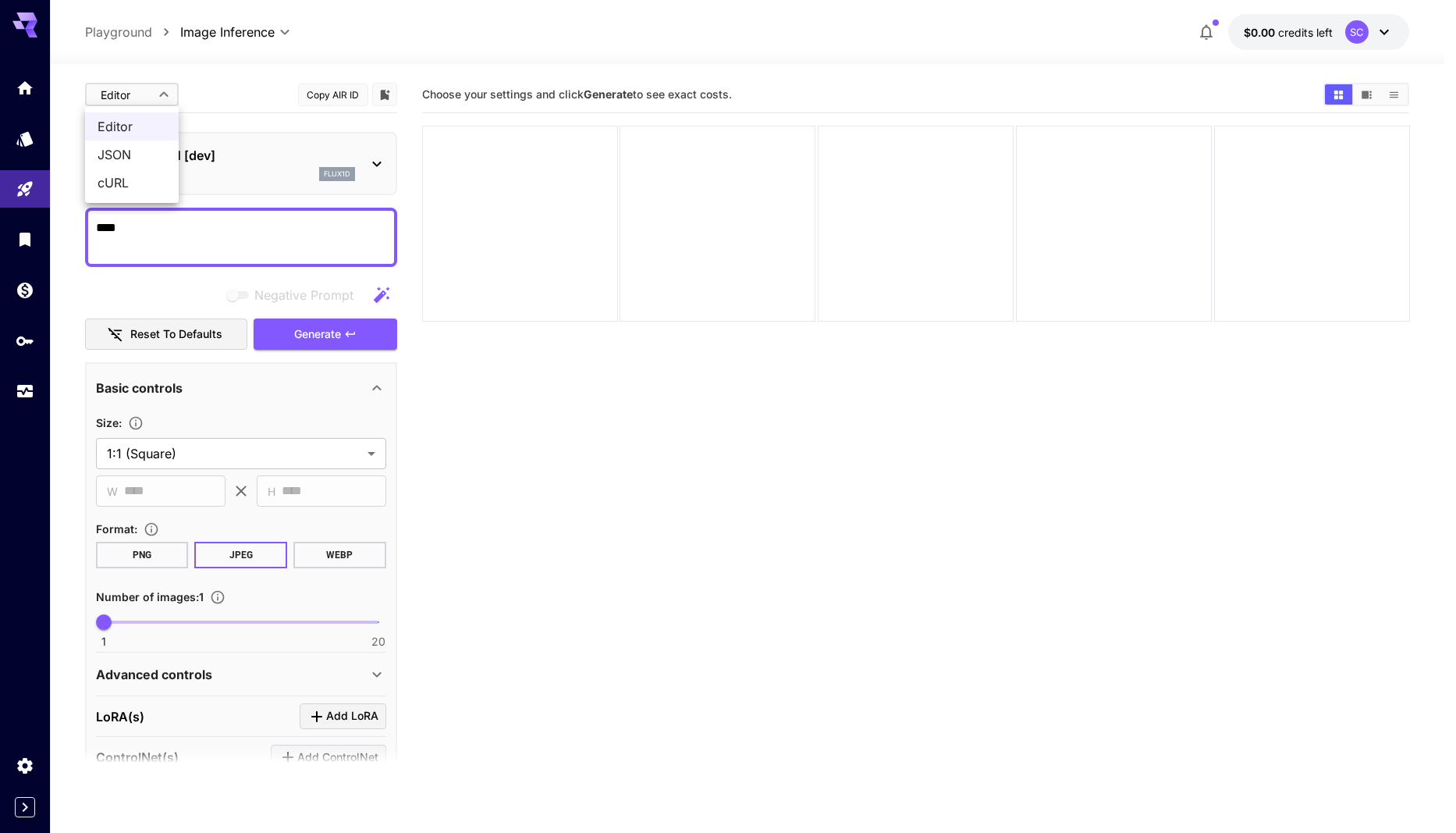
click at [114, 91] on div at bounding box center [728, 416] width 1456 height 833
click at [381, 167] on icon at bounding box center [377, 164] width 18 height 18
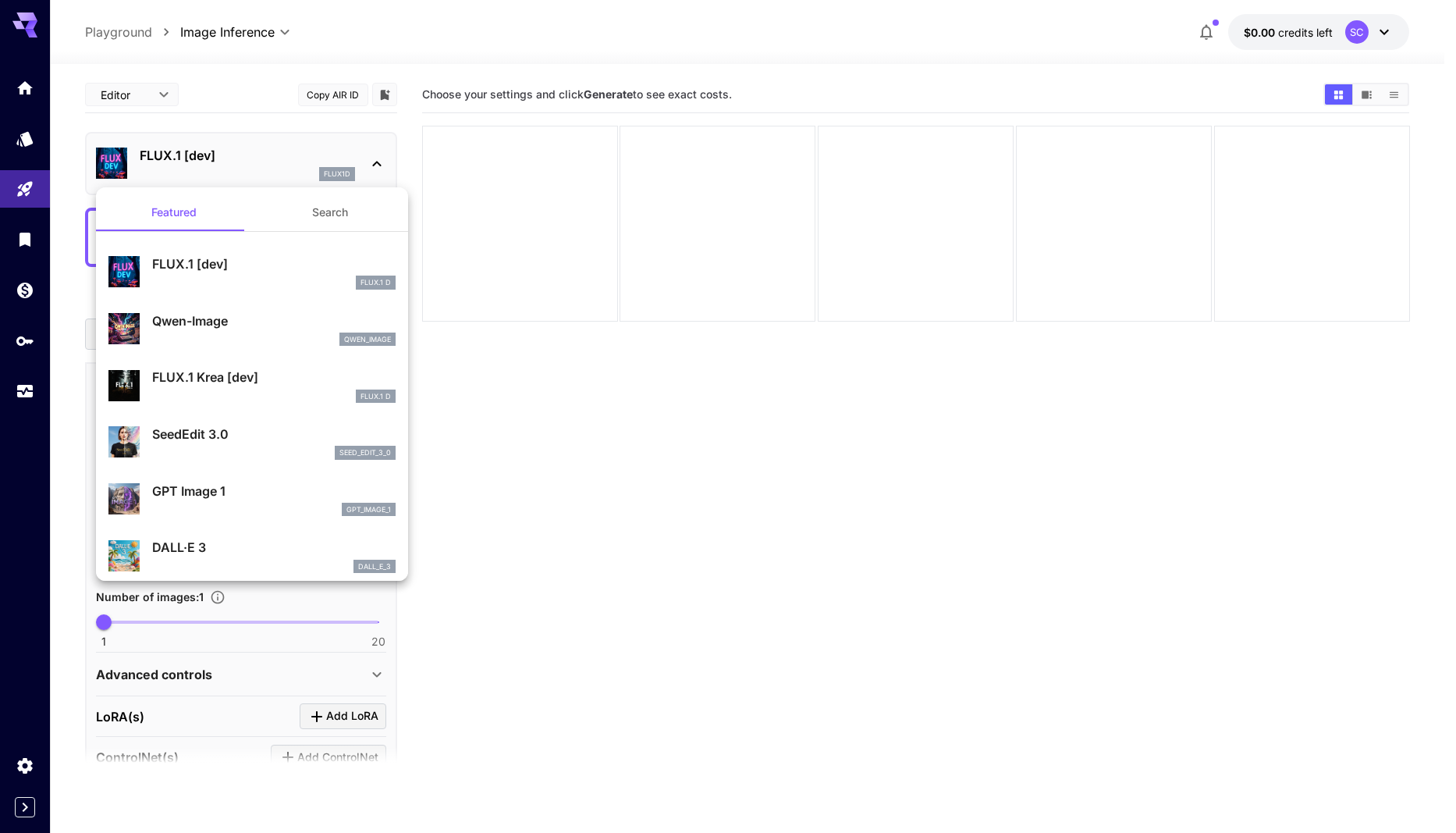
click at [797, 533] on div at bounding box center [728, 416] width 1456 height 833
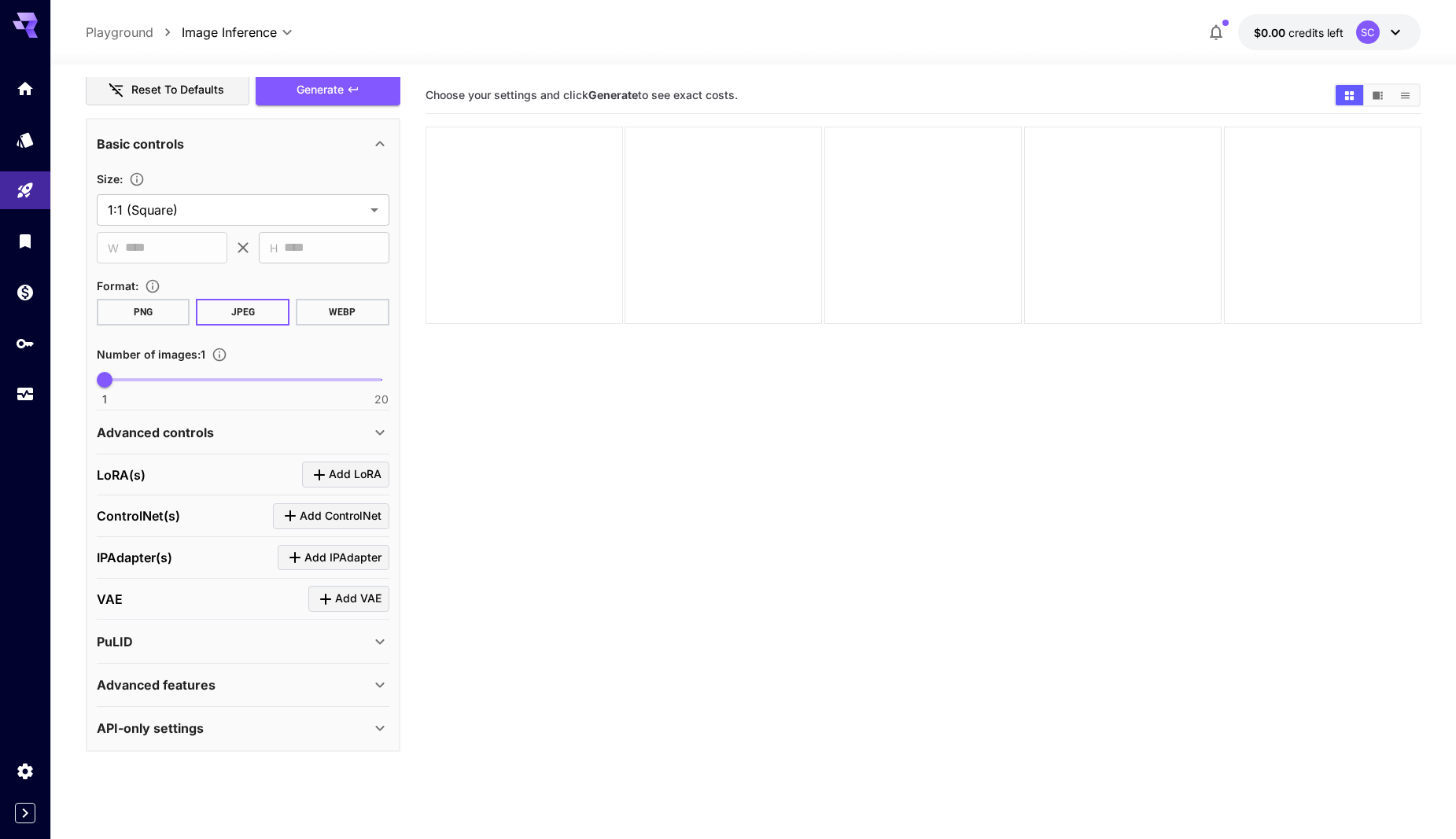
scroll to position [248, 0]
click at [256, 732] on div "API-only settings" at bounding box center [233, 726] width 273 height 18
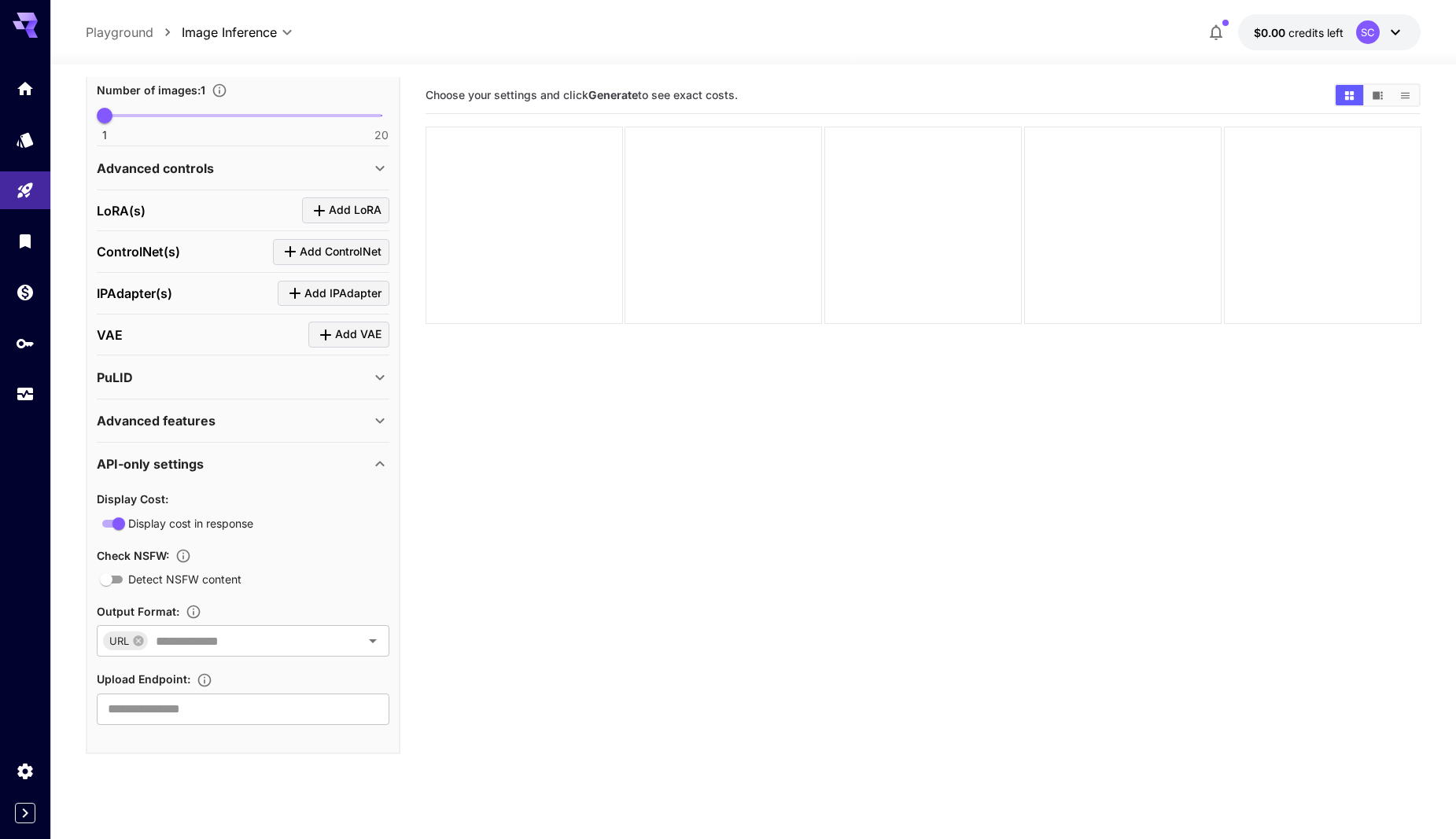
scroll to position [514, 0]
click at [312, 410] on div "Advanced features" at bounding box center [233, 417] width 273 height 18
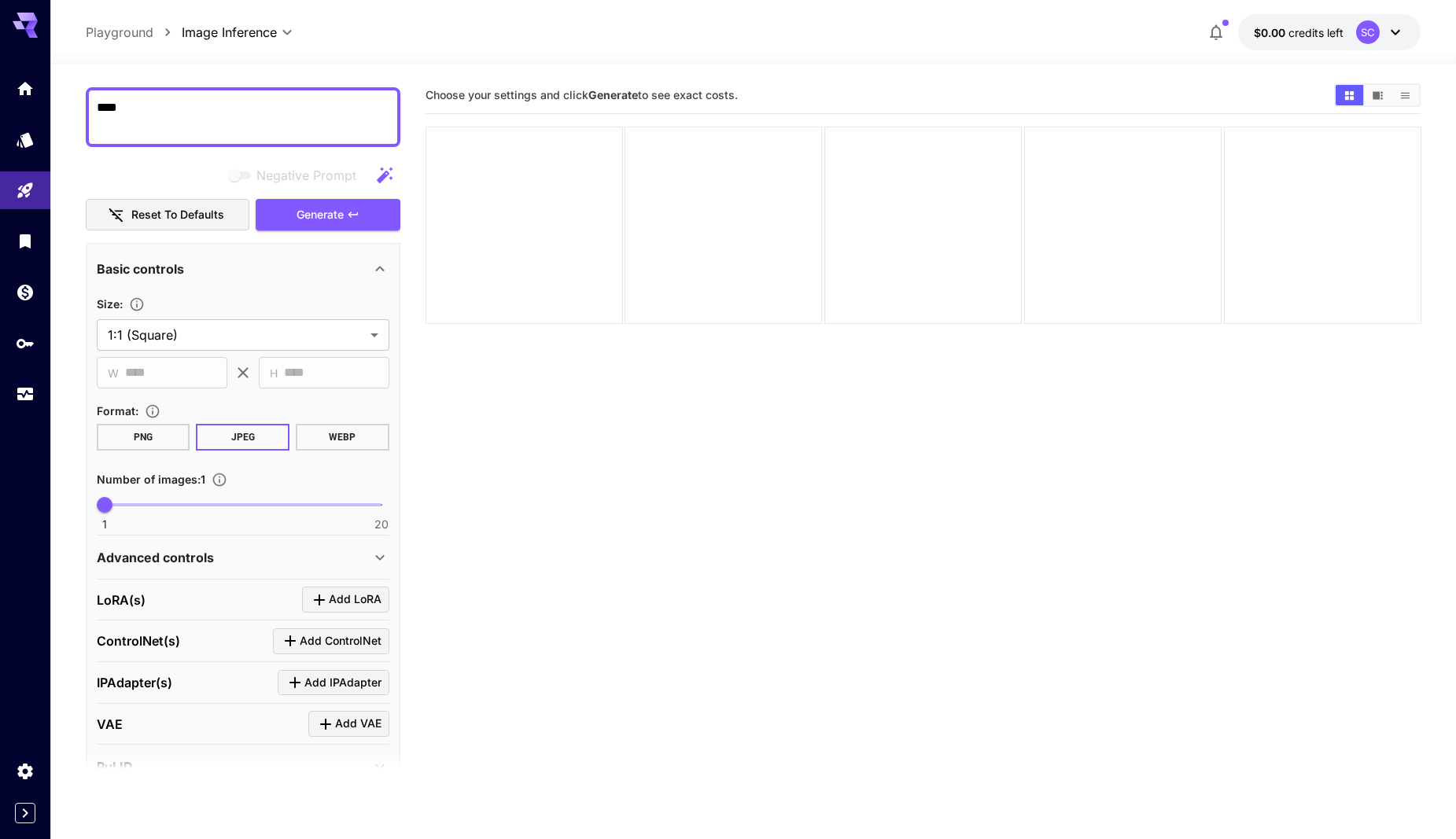
scroll to position [121, 0]
click at [1369, 90] on button "Show images in video view" at bounding box center [1377, 95] width 27 height 20
click at [1355, 87] on button "Show images in grid view" at bounding box center [1349, 95] width 27 height 20
click at [132, 39] on p "Playground" at bounding box center [120, 31] width 68 height 18
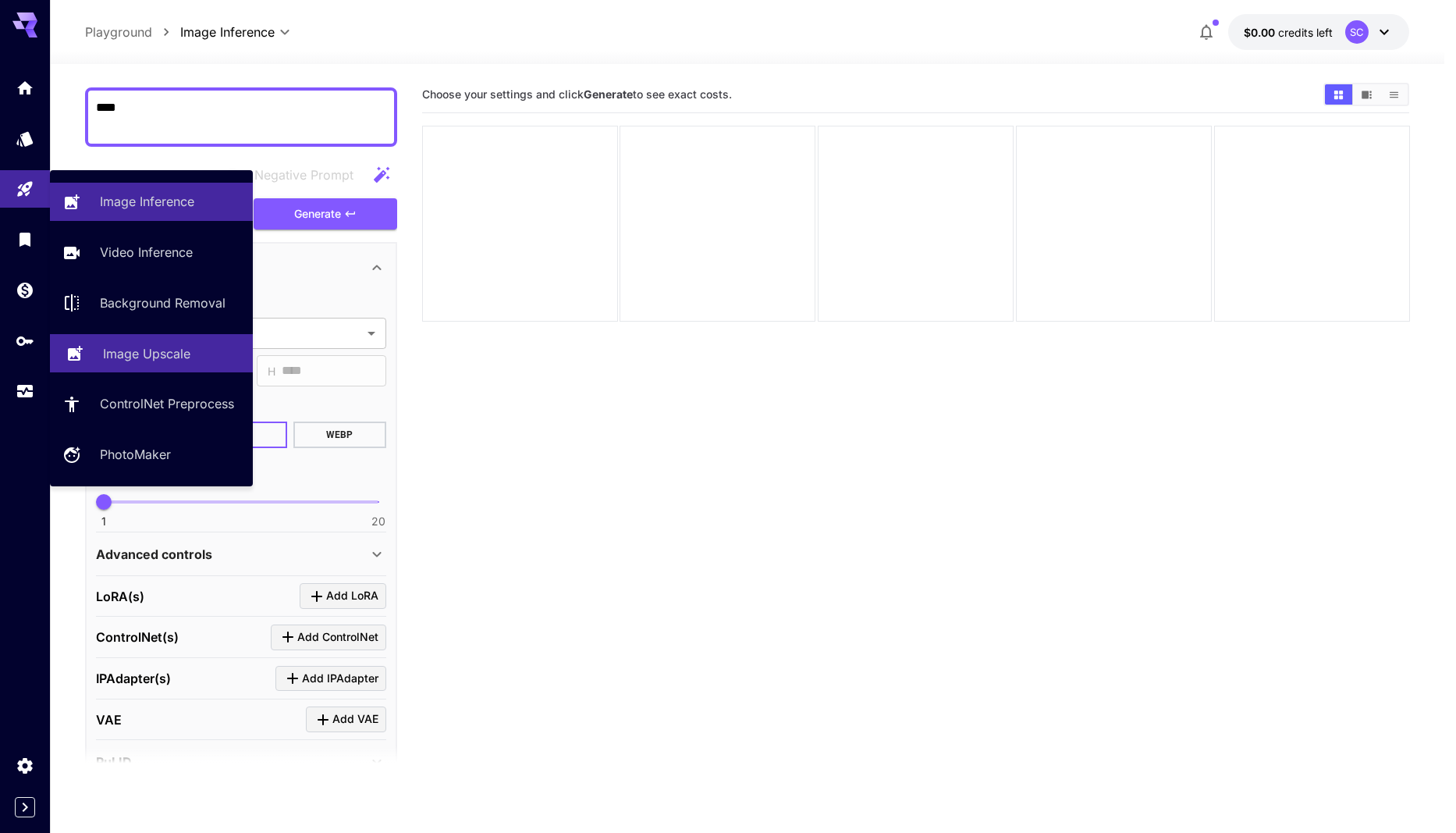
click at [135, 369] on link "Image Upscale" at bounding box center [152, 353] width 203 height 38
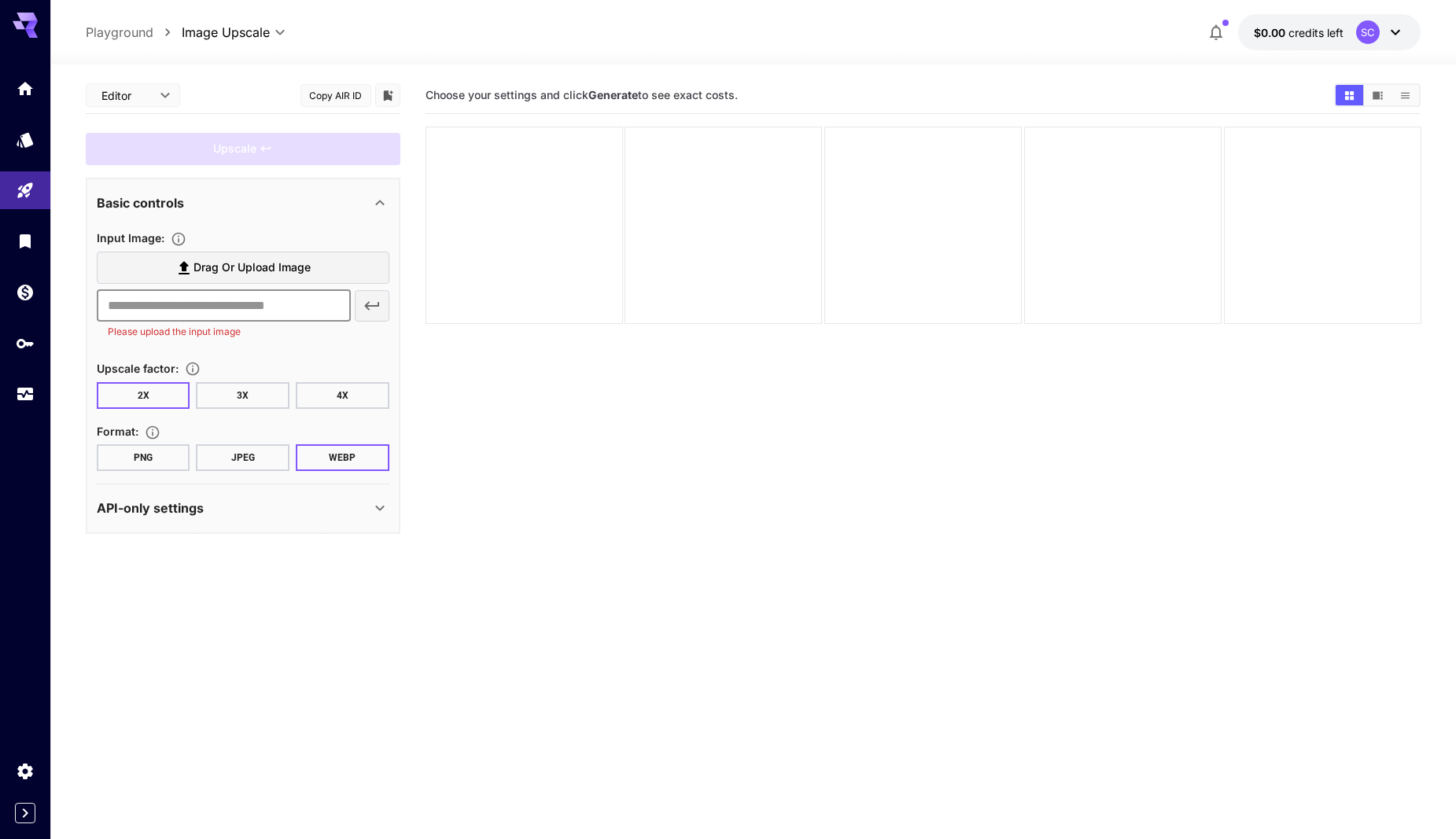
click at [273, 310] on input "text" at bounding box center [224, 305] width 254 height 31
click at [106, 27] on p "Playground" at bounding box center [120, 31] width 68 height 18
type input "**********"
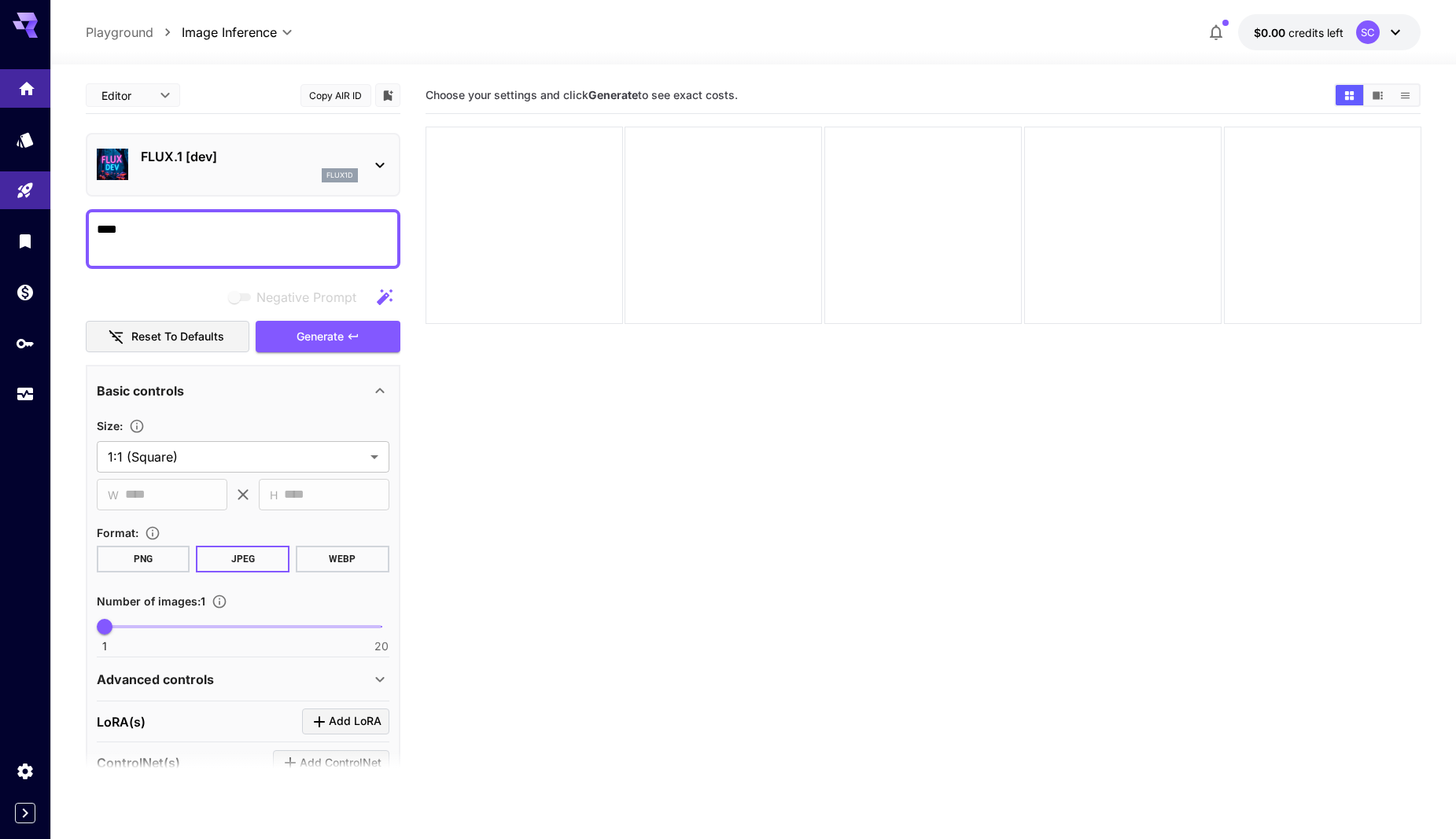
click at [38, 82] on link at bounding box center [25, 88] width 51 height 39
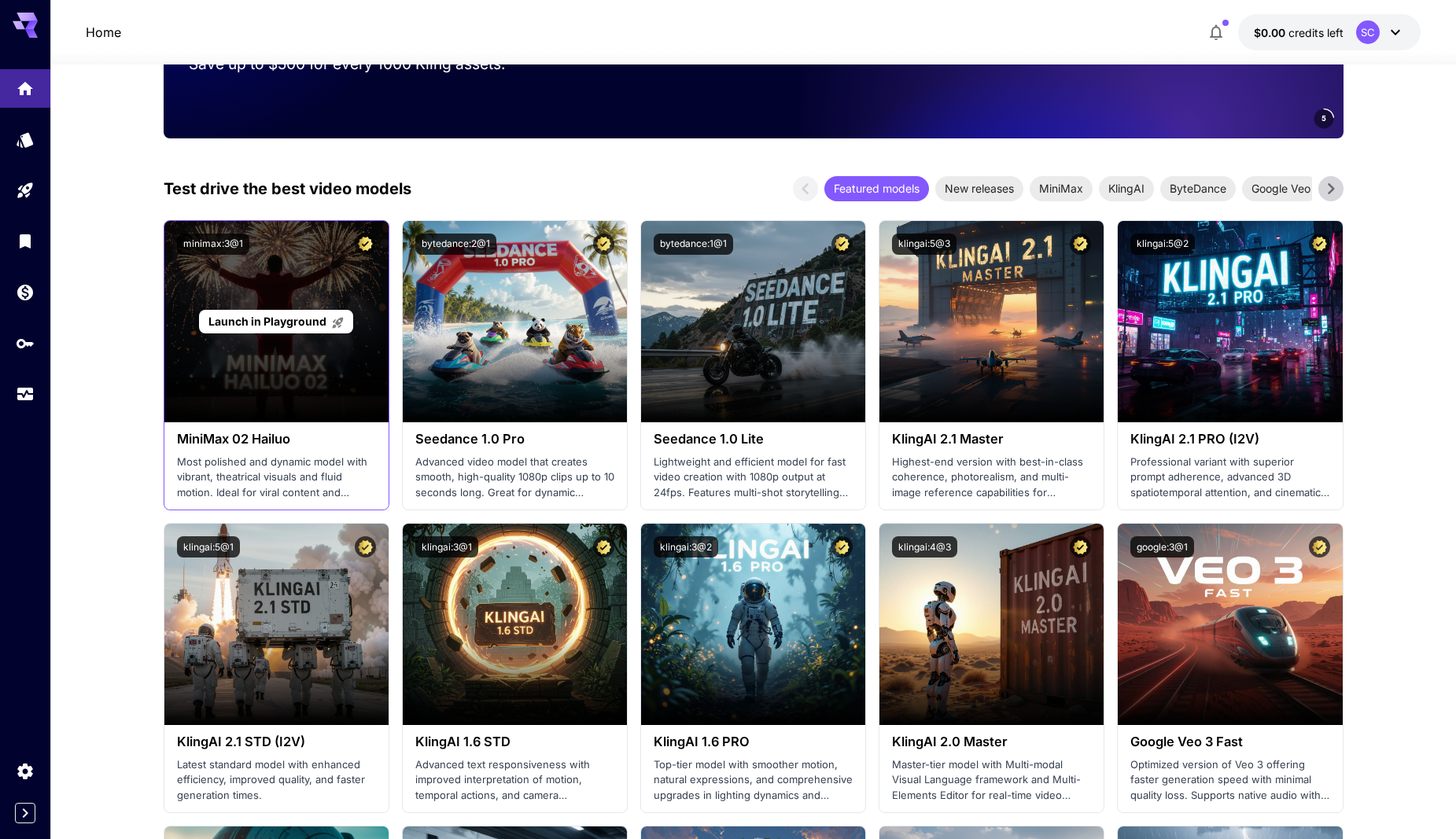
scroll to position [472, 0]
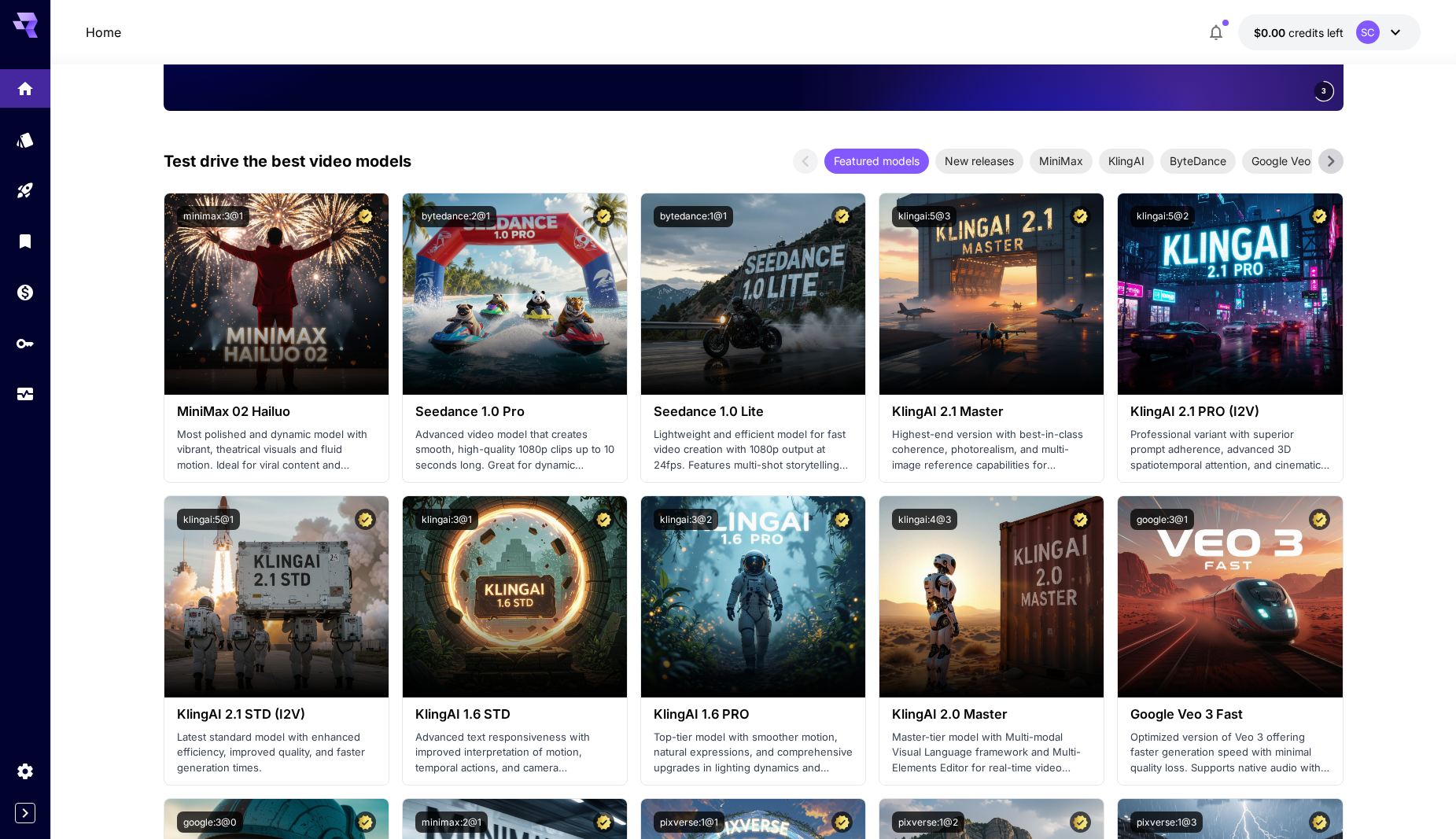
click at [1327, 167] on icon at bounding box center [1331, 161] width 23 height 23
click at [1327, 166] on icon at bounding box center [1331, 161] width 23 height 23
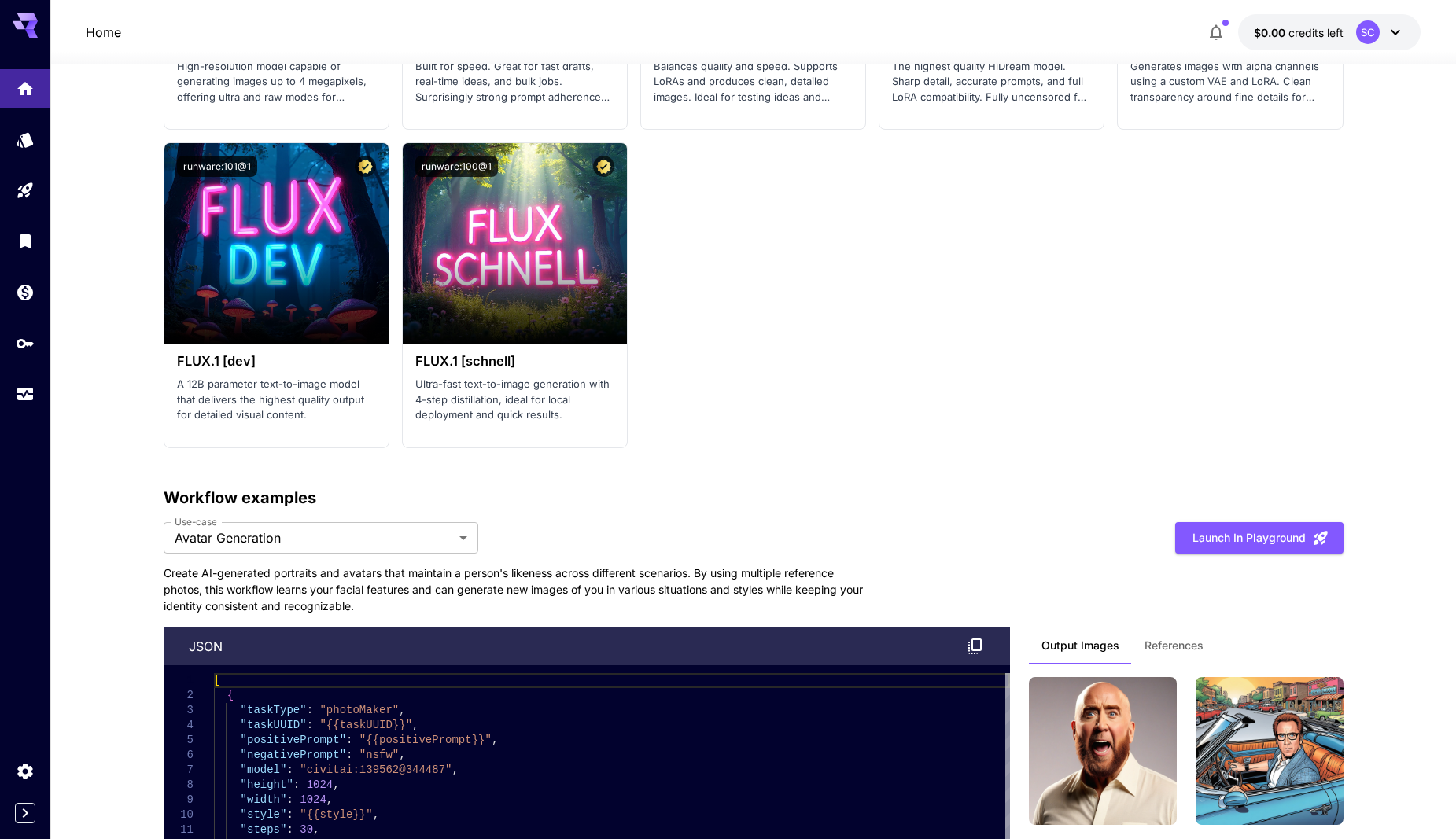
scroll to position [3066, 0]
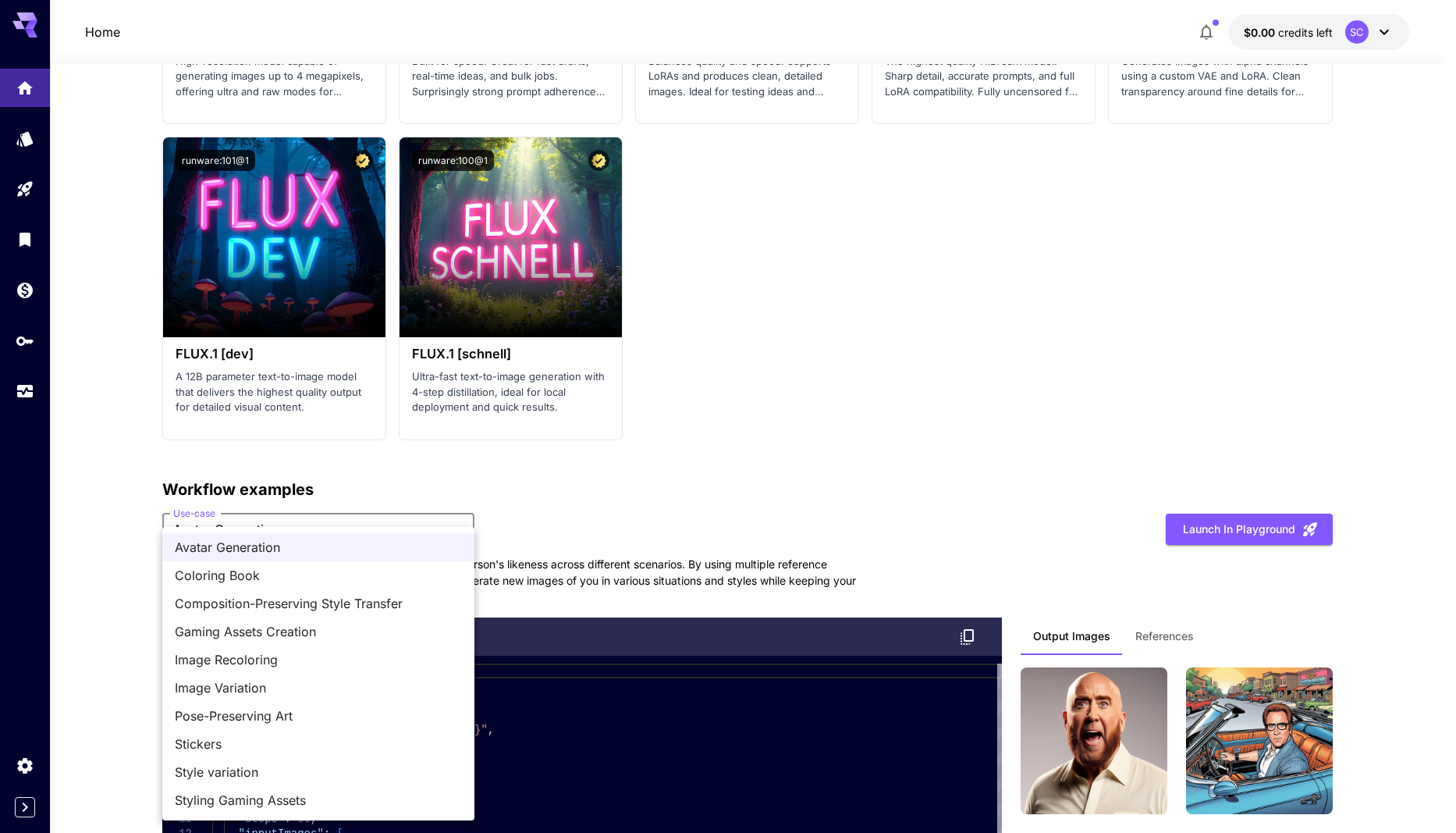
click at [608, 567] on div at bounding box center [728, 416] width 1456 height 833
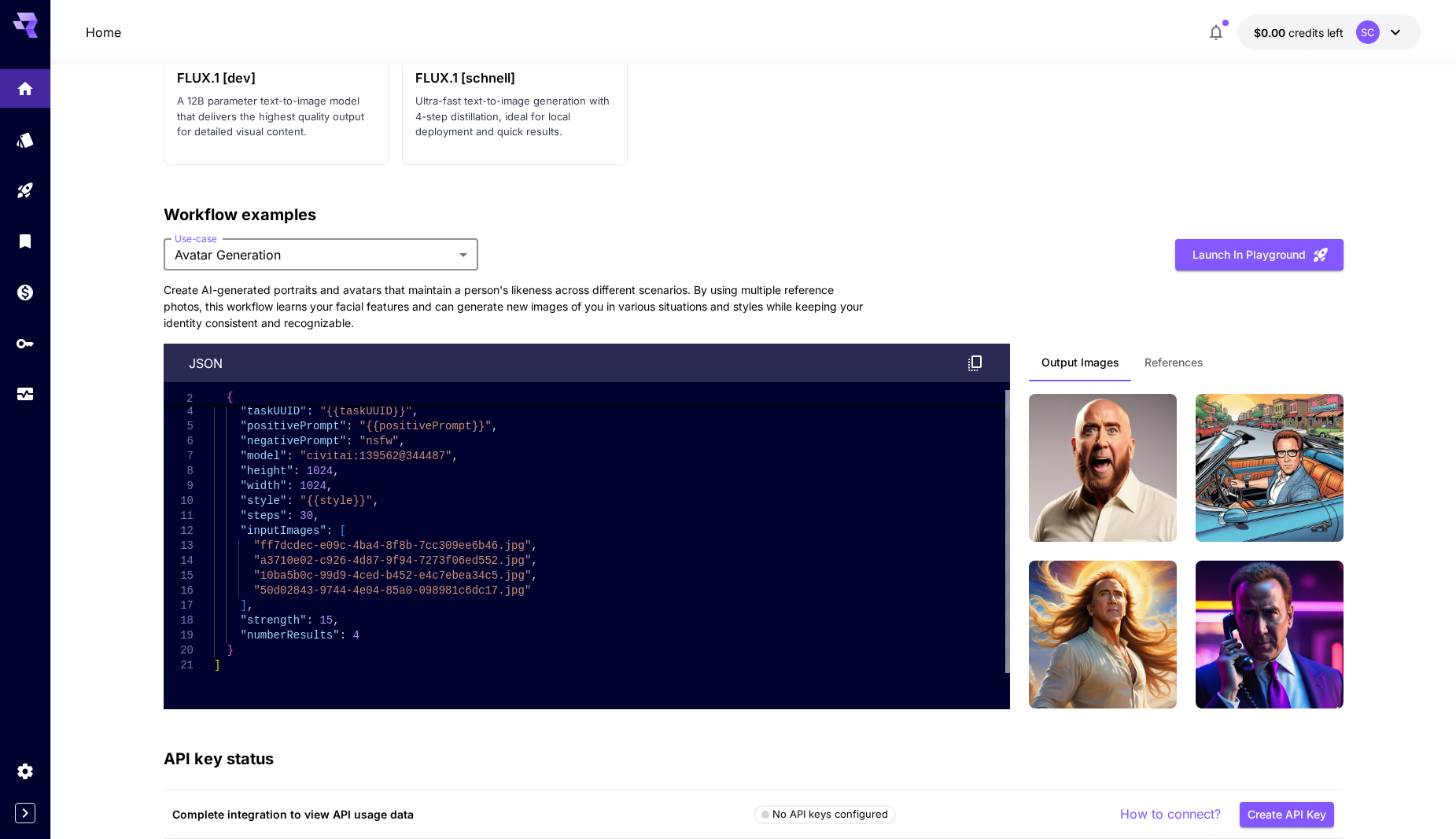
scroll to position [3381, 0]
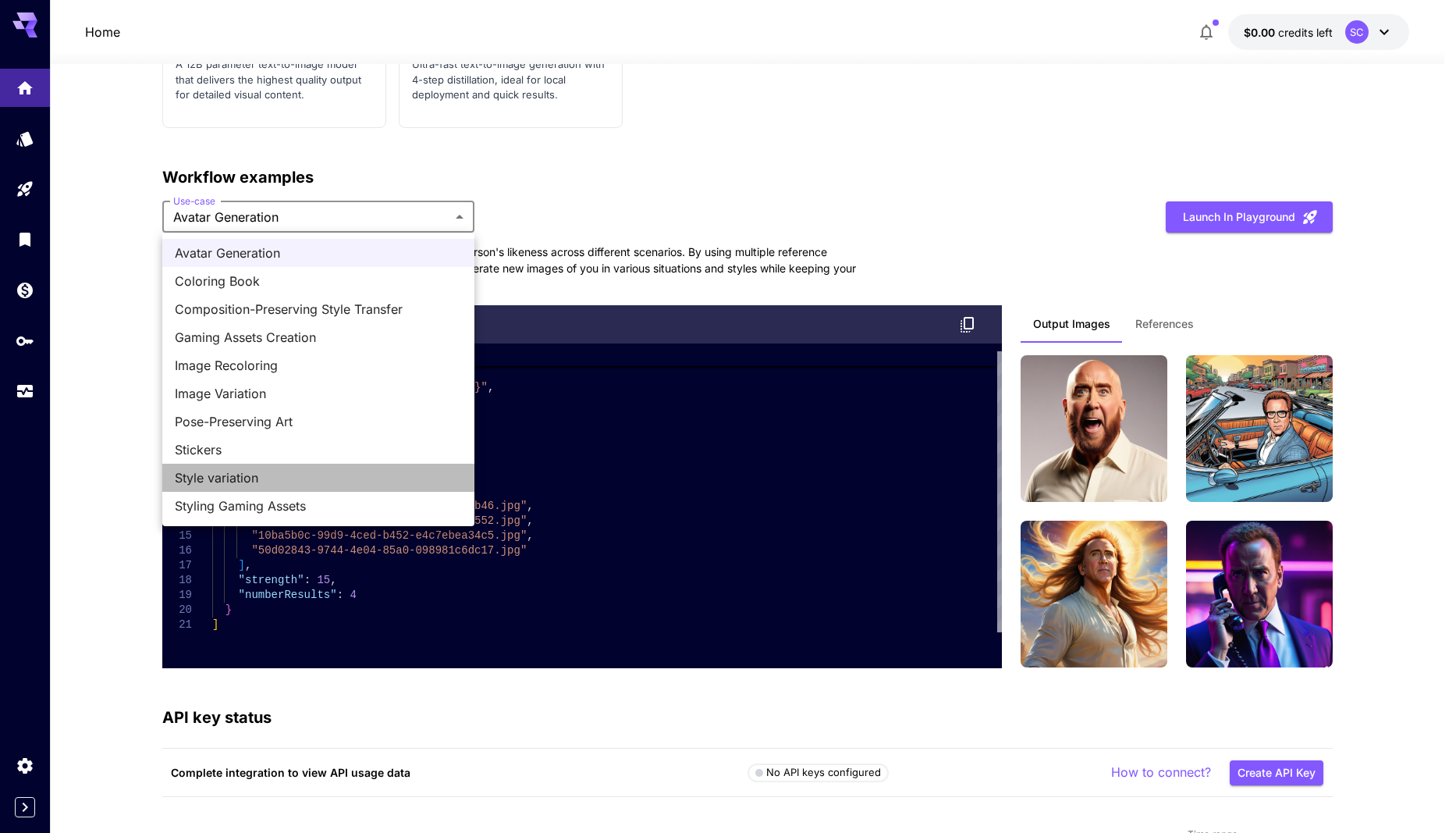
click at [365, 472] on span "Style variation" at bounding box center [318, 477] width 287 height 18
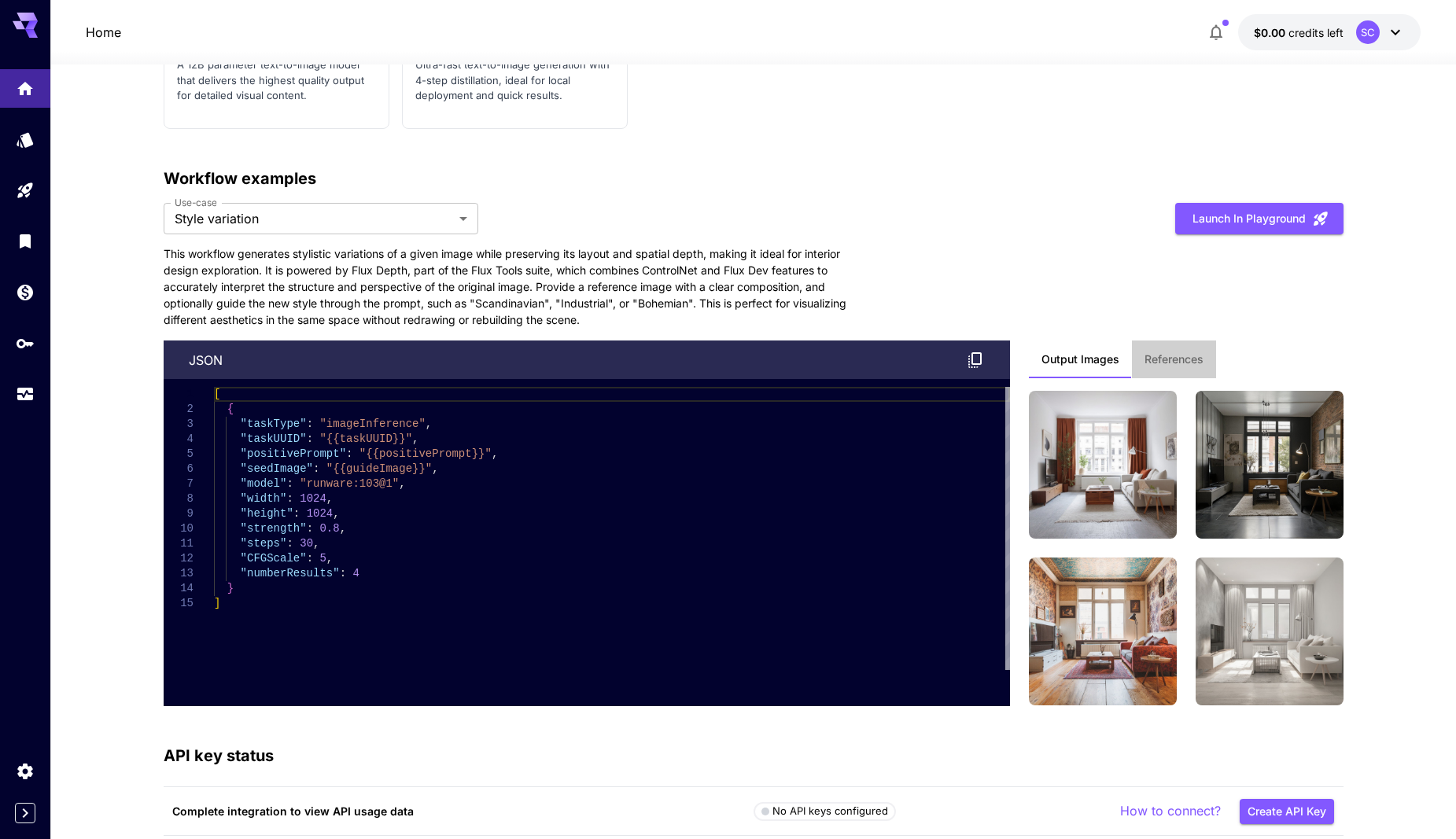
click at [1191, 365] on span "References" at bounding box center [1173, 359] width 59 height 14
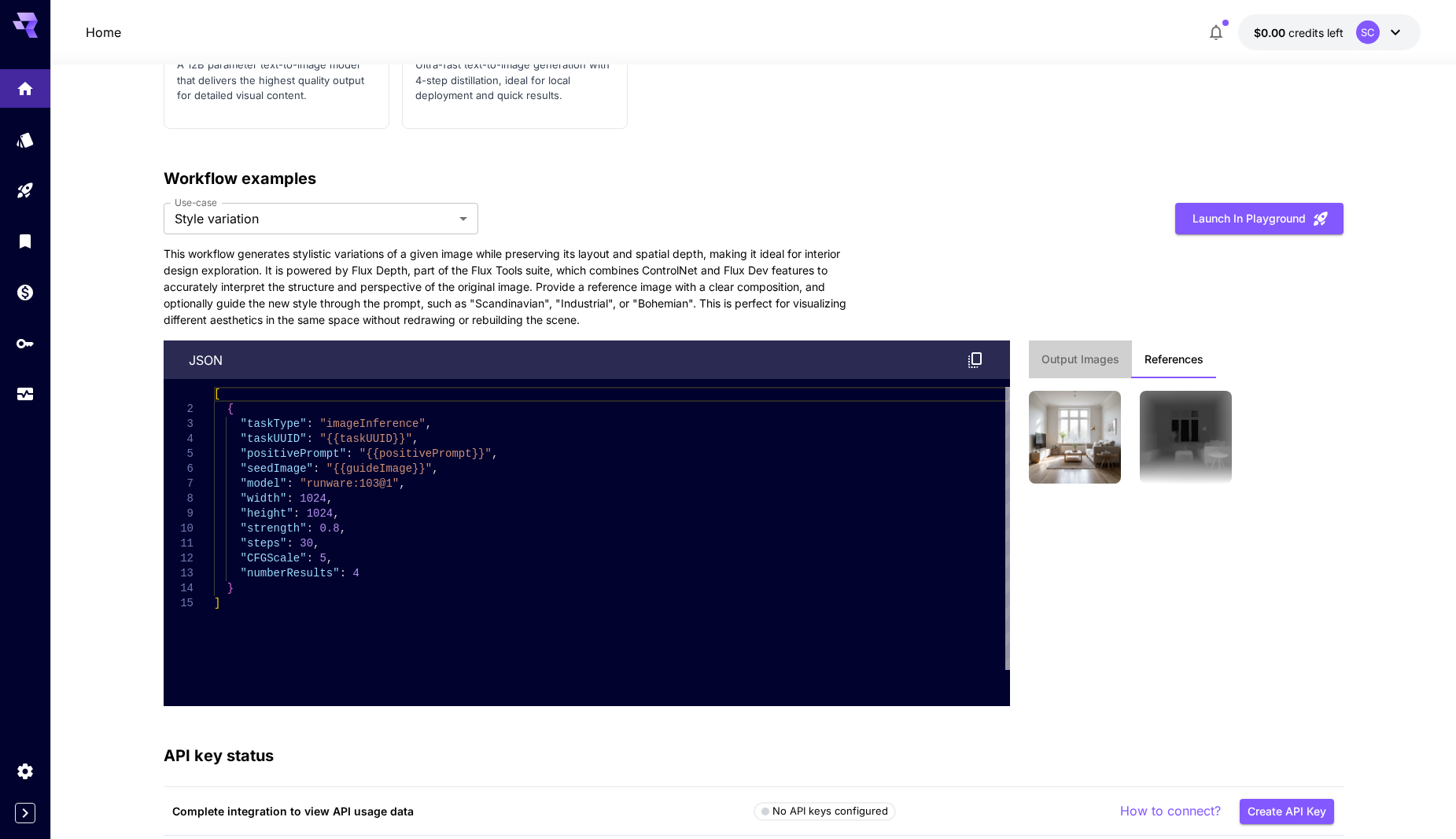
click at [1109, 362] on span "Output Images" at bounding box center [1080, 359] width 78 height 14
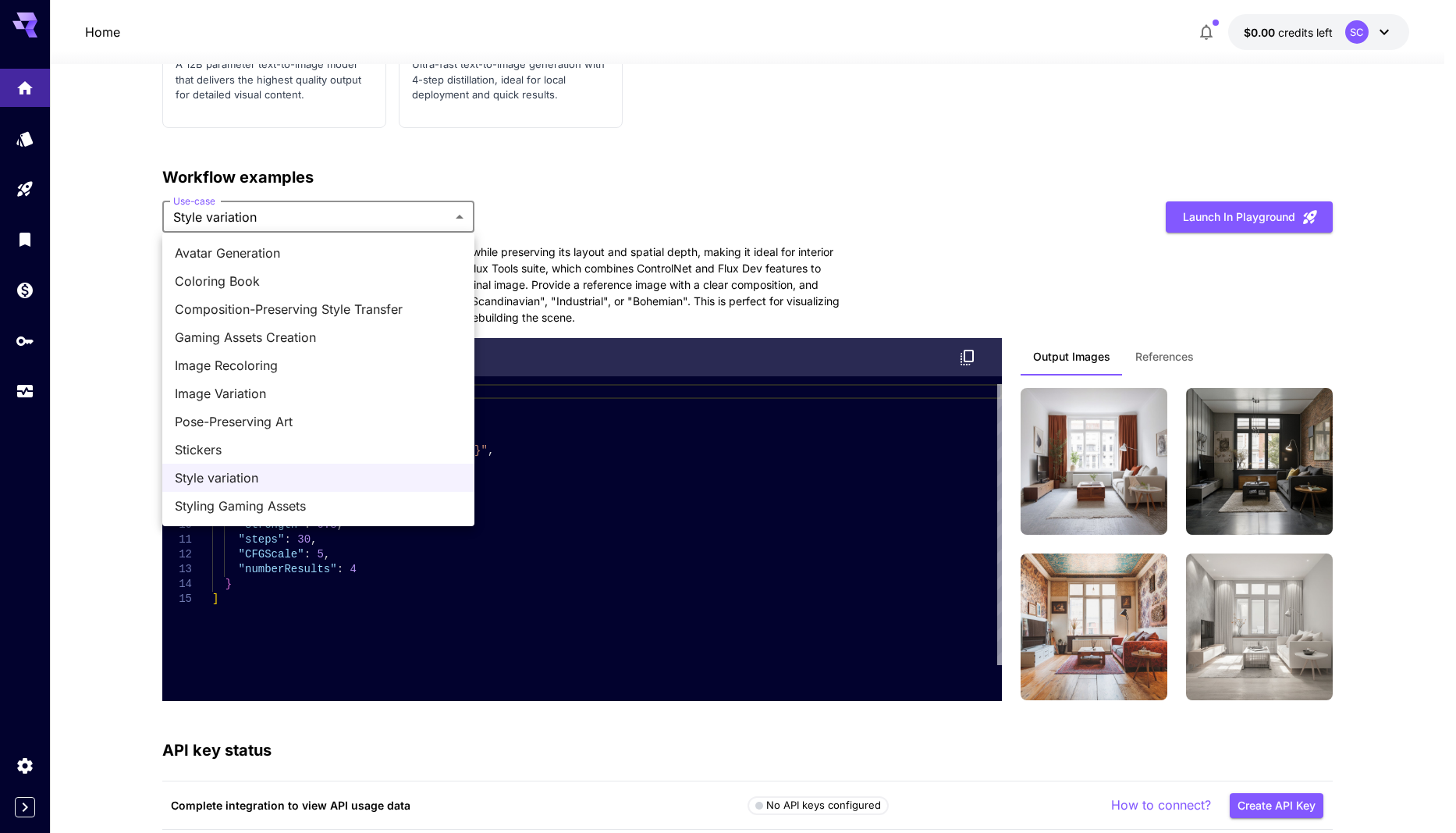
click at [280, 333] on span "Gaming Assets Creation" at bounding box center [318, 337] width 287 height 18
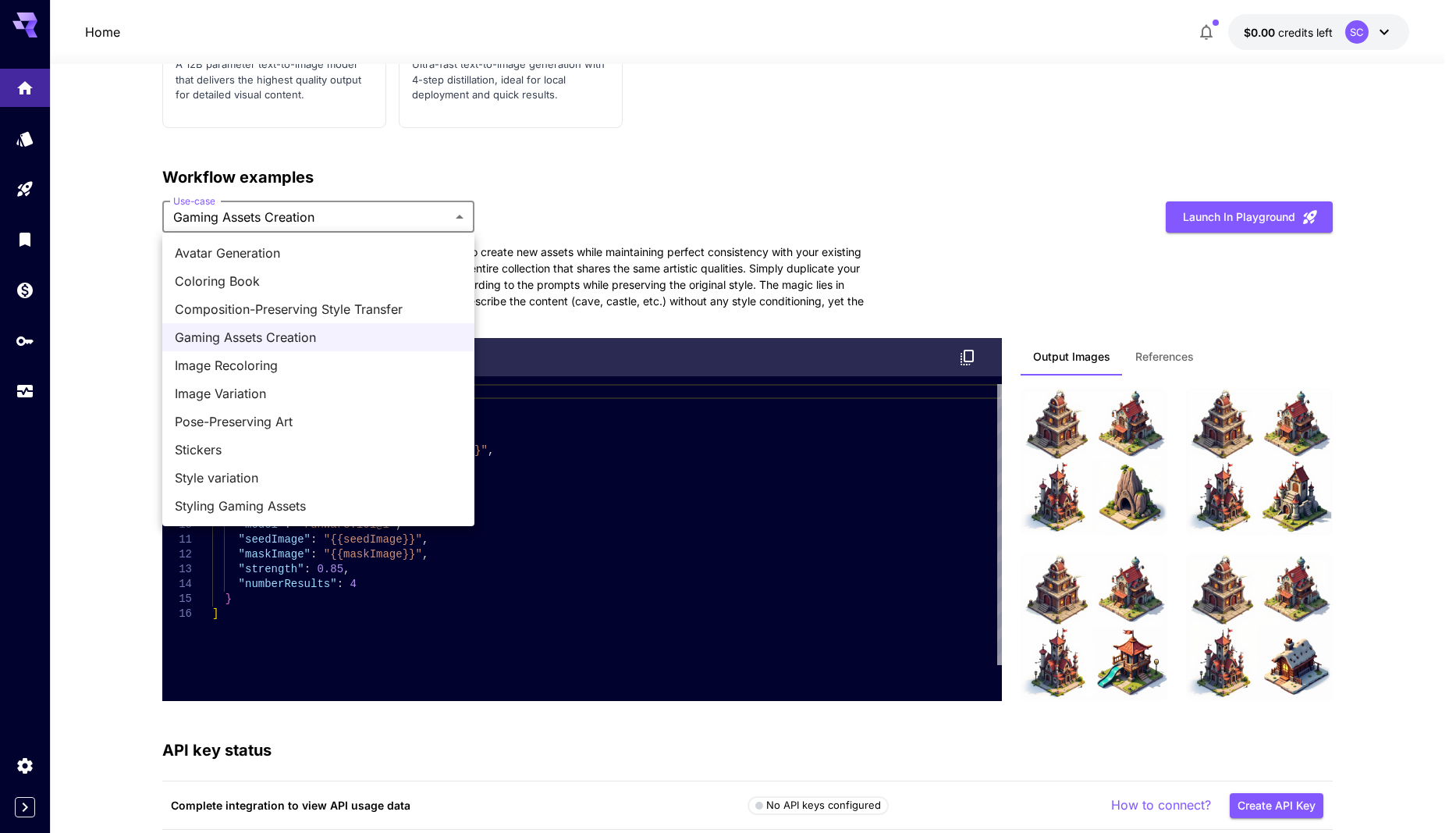
click at [297, 271] on span "Coloring Book" at bounding box center [318, 280] width 287 height 18
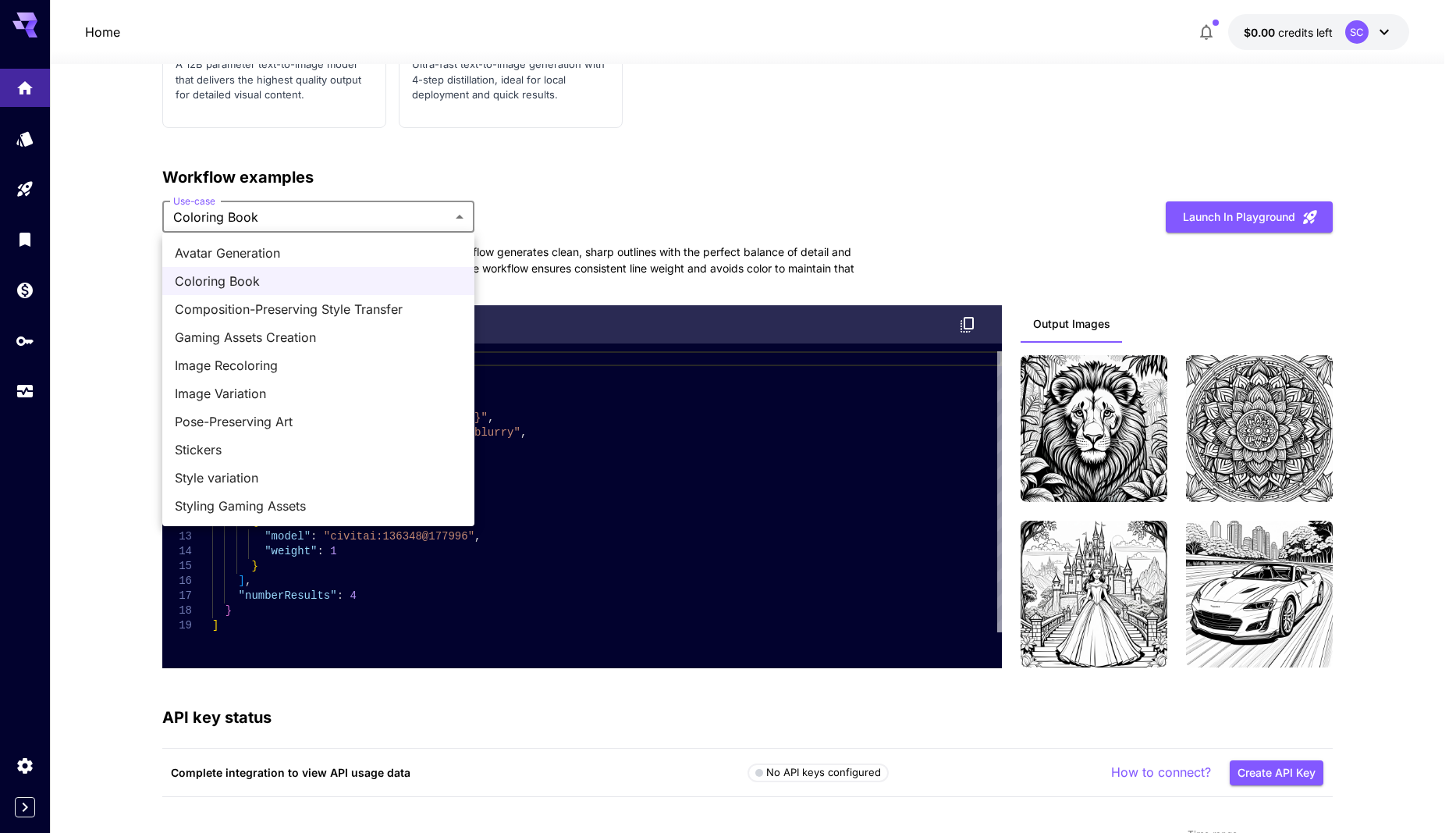
click at [299, 254] on span "Avatar Generation" at bounding box center [318, 252] width 287 height 18
type input "**********"
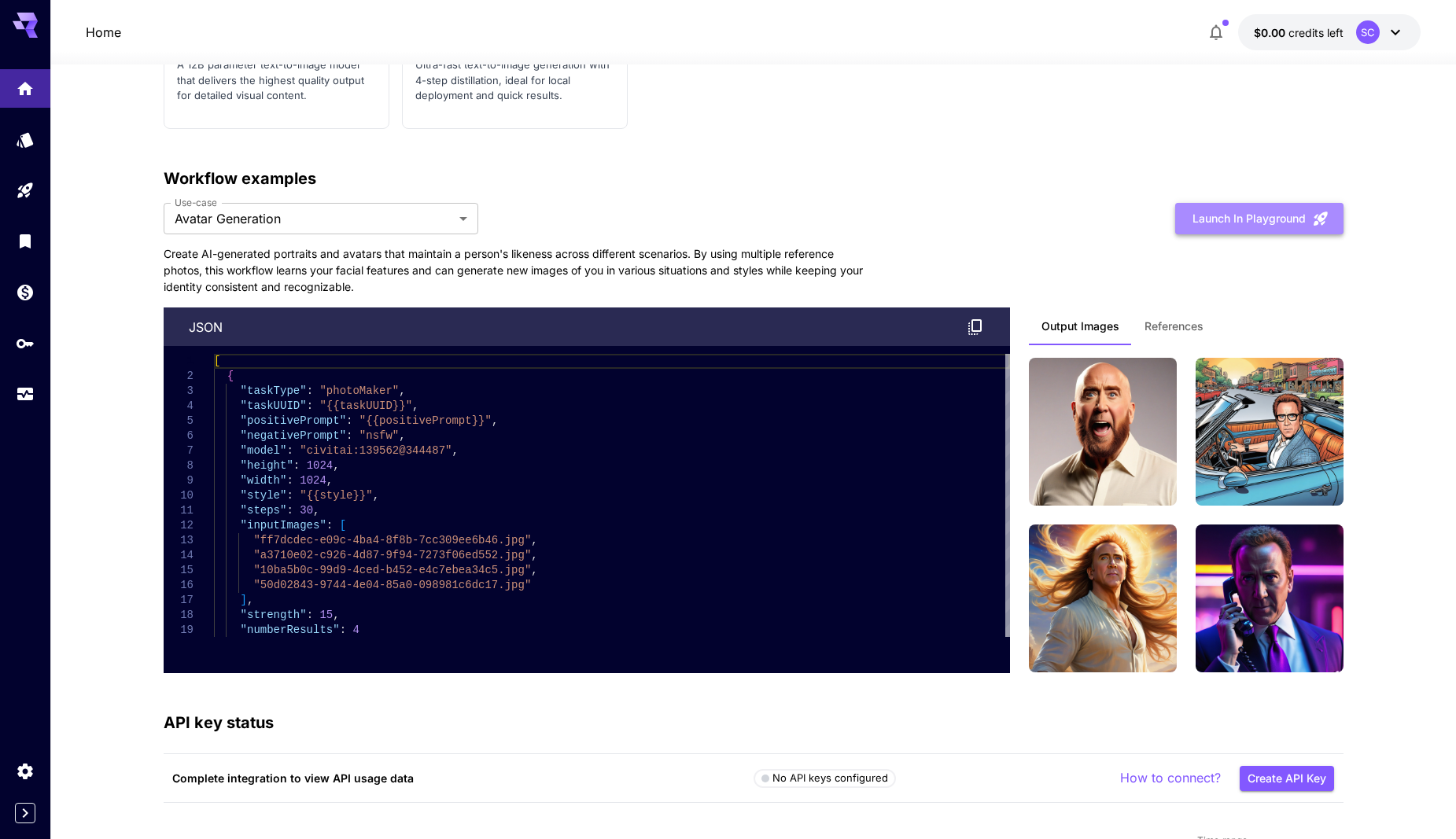
click at [1288, 215] on button "Launch in Playground" at bounding box center [1259, 219] width 168 height 32
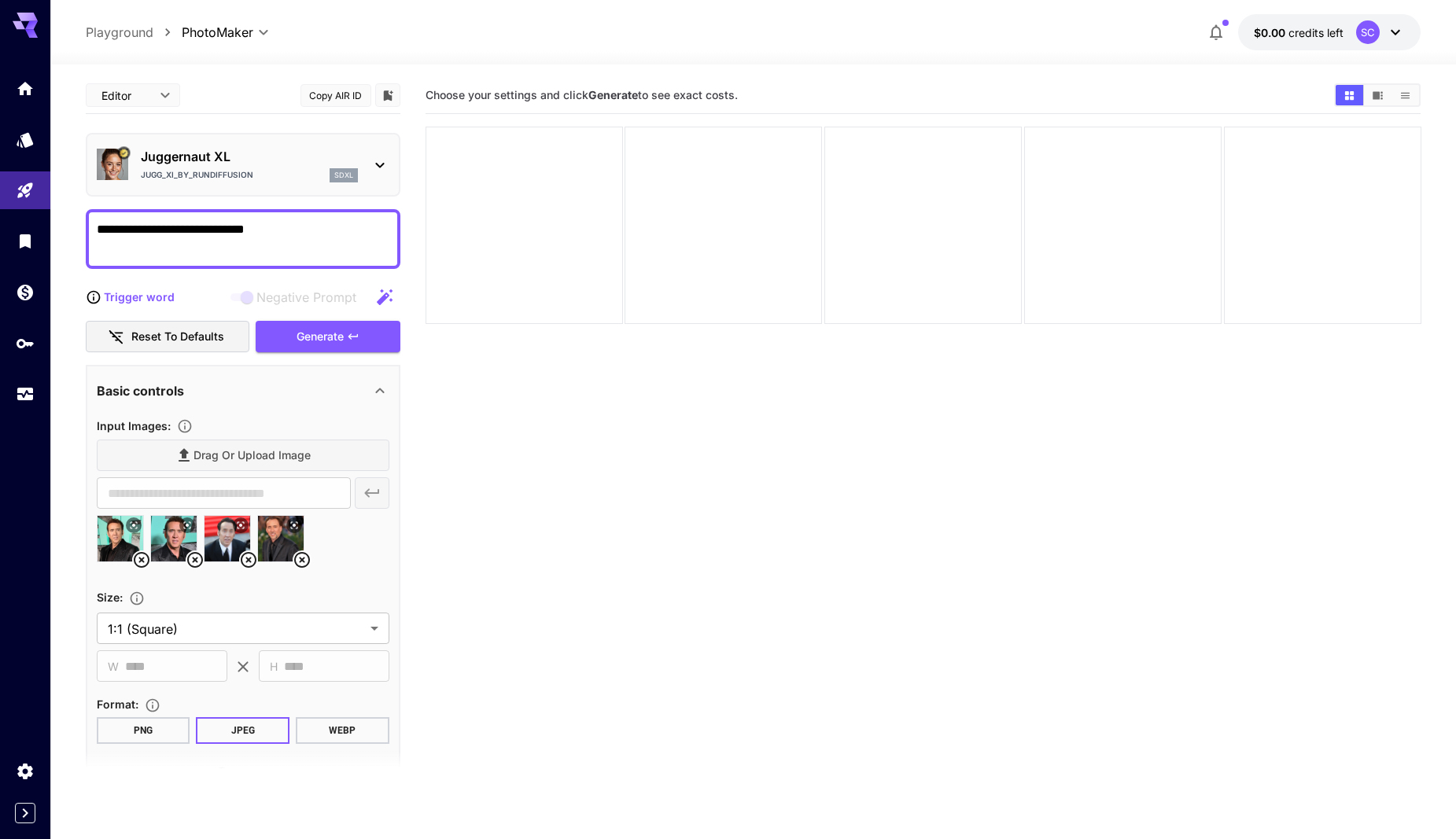
click at [364, 173] on div "Juggernaut XL Jugg_XI_by_RunDiffusion sdxl" at bounding box center [243, 165] width 293 height 48
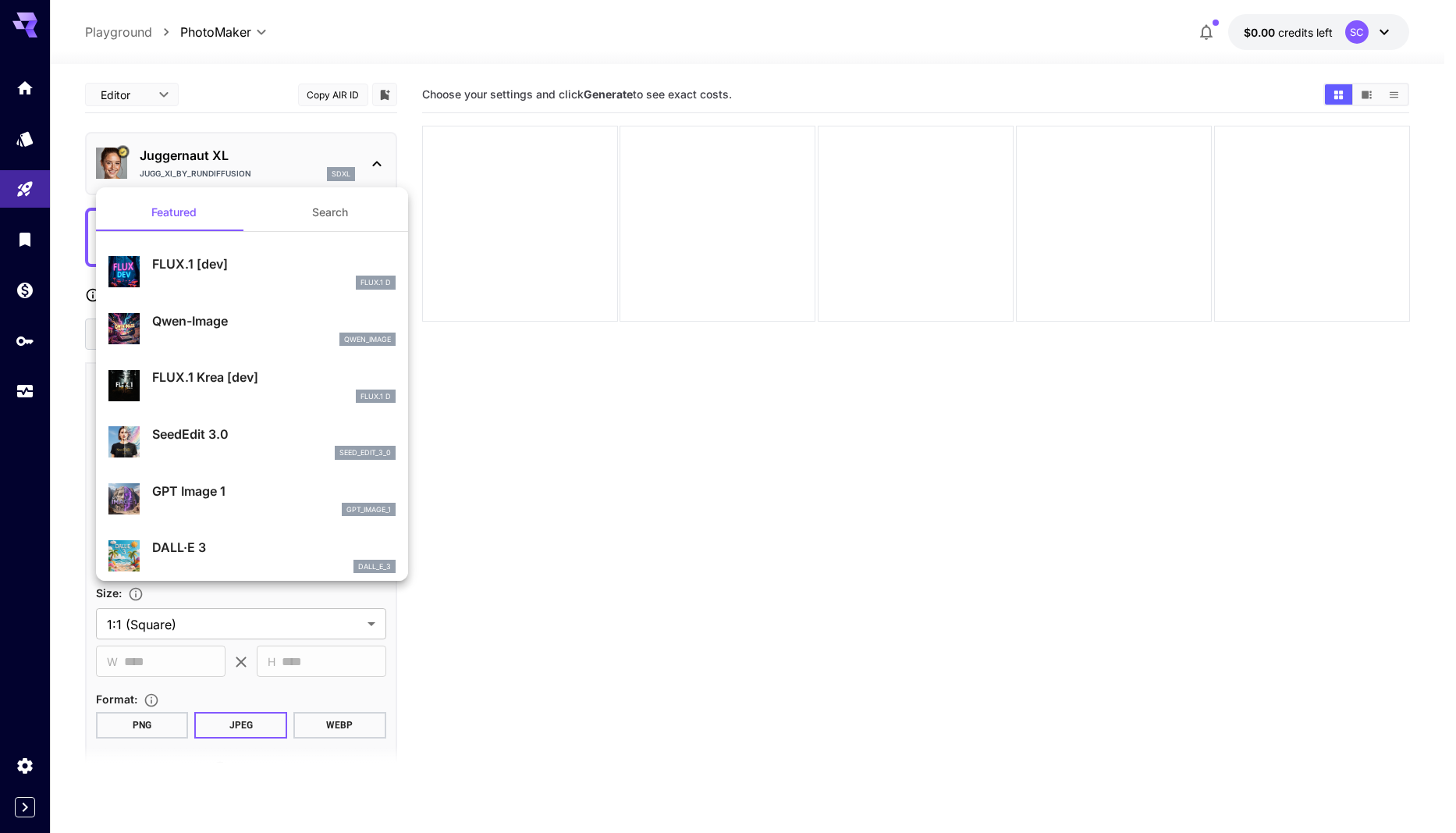
click at [365, 162] on div at bounding box center [728, 416] width 1456 height 833
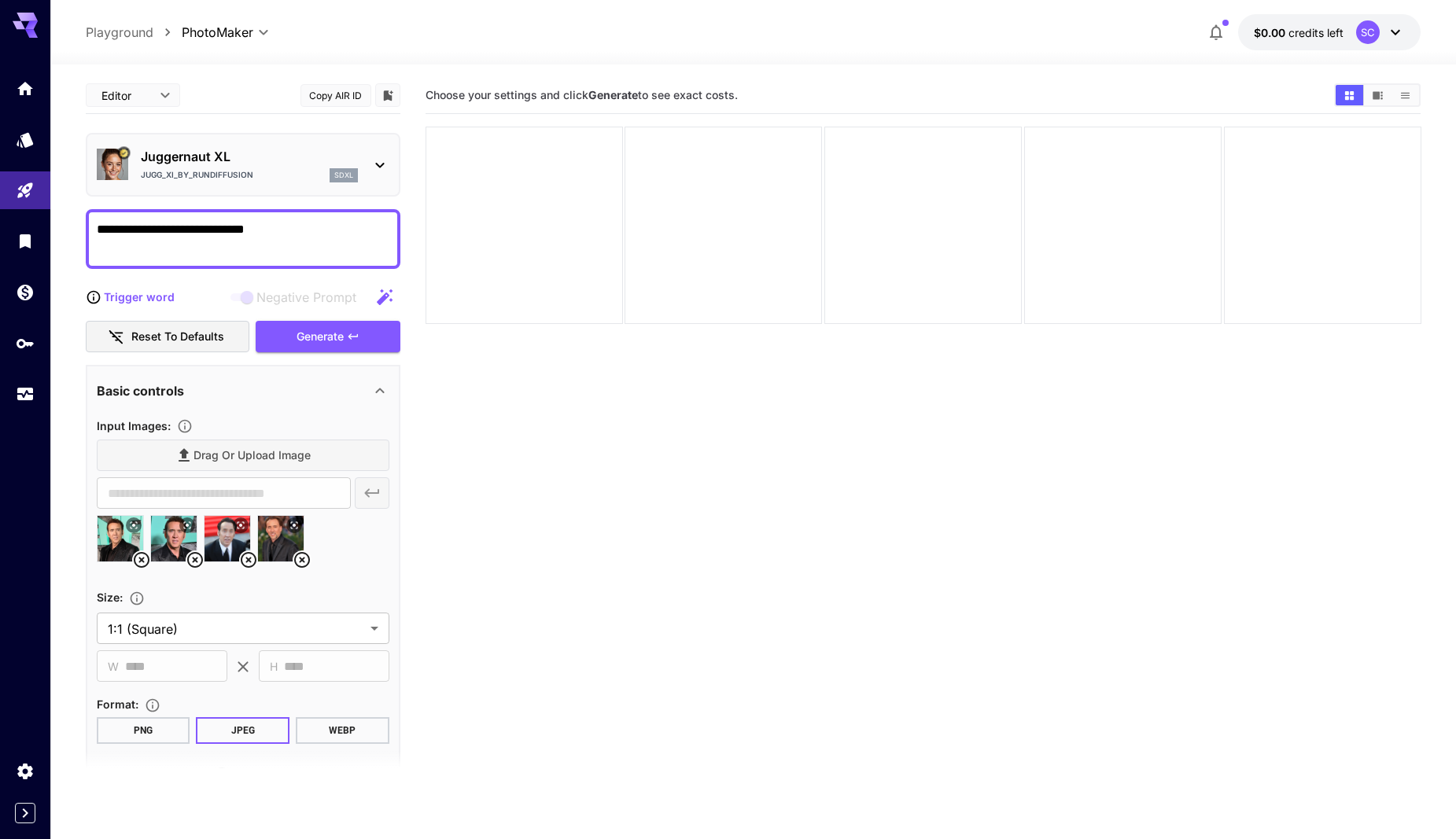
click at [379, 162] on icon at bounding box center [379, 165] width 18 height 18
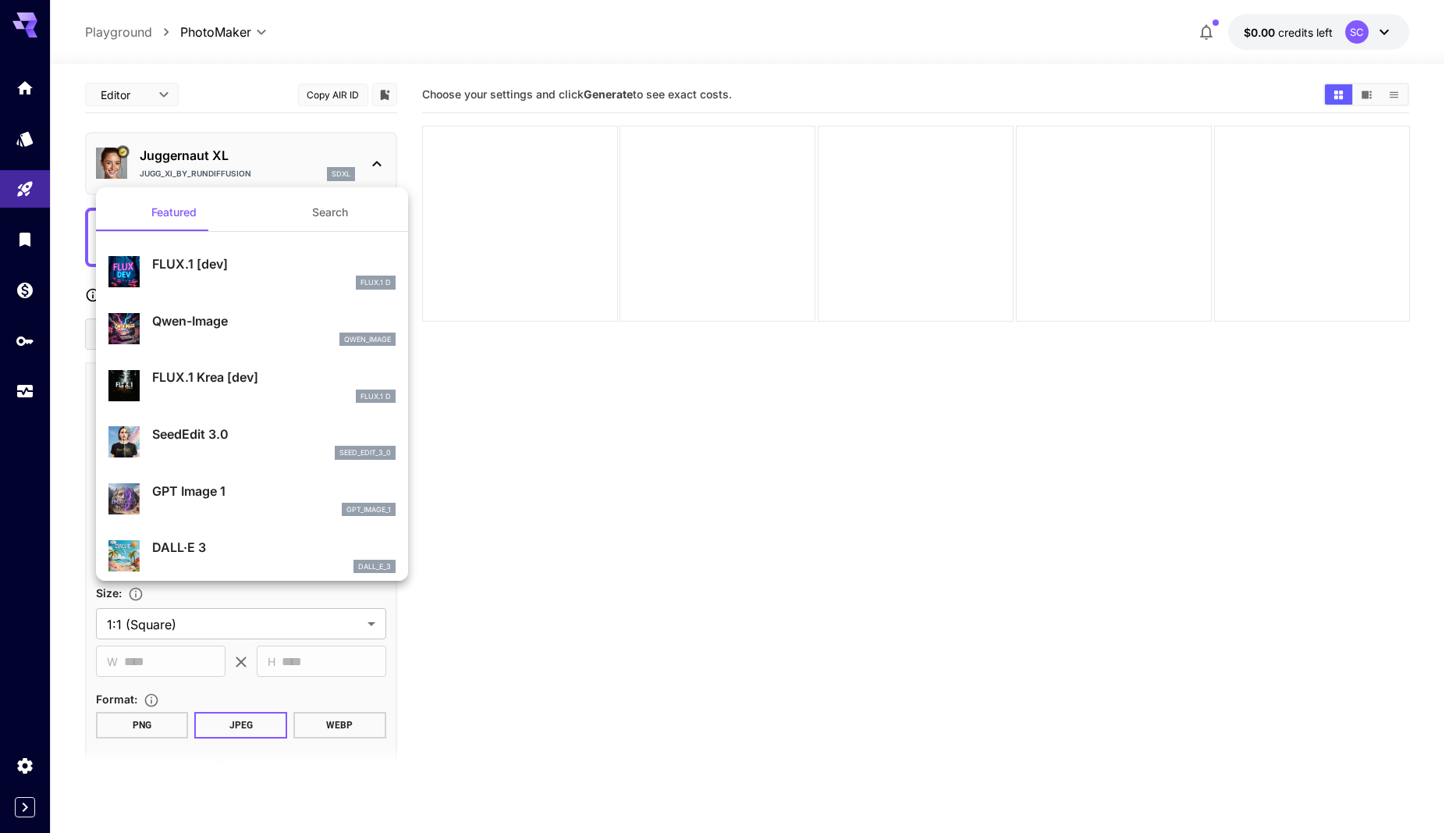
click at [377, 161] on div at bounding box center [728, 416] width 1456 height 833
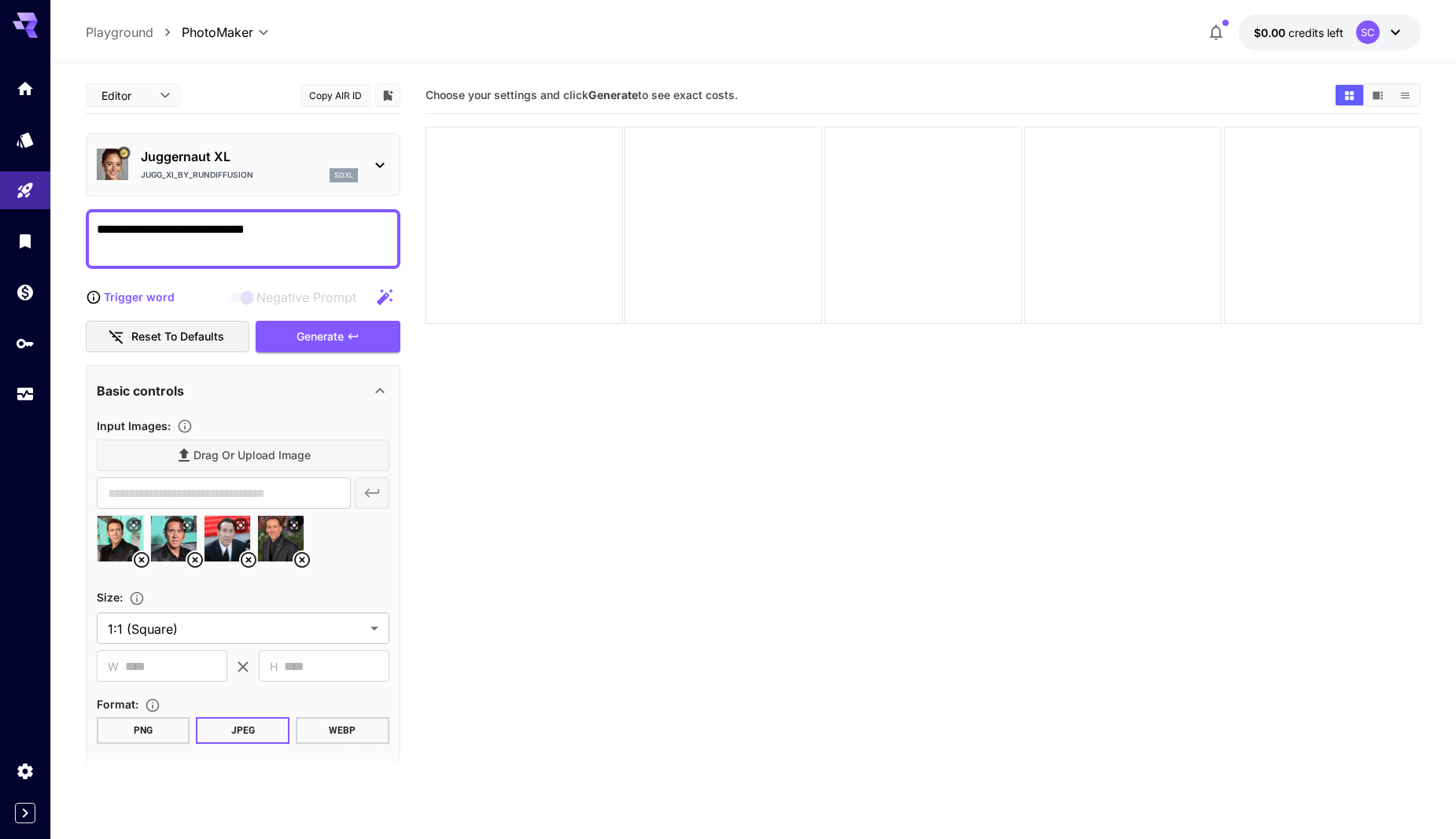
click at [143, 34] on p "Playground" at bounding box center [120, 31] width 68 height 18
type input "**********"
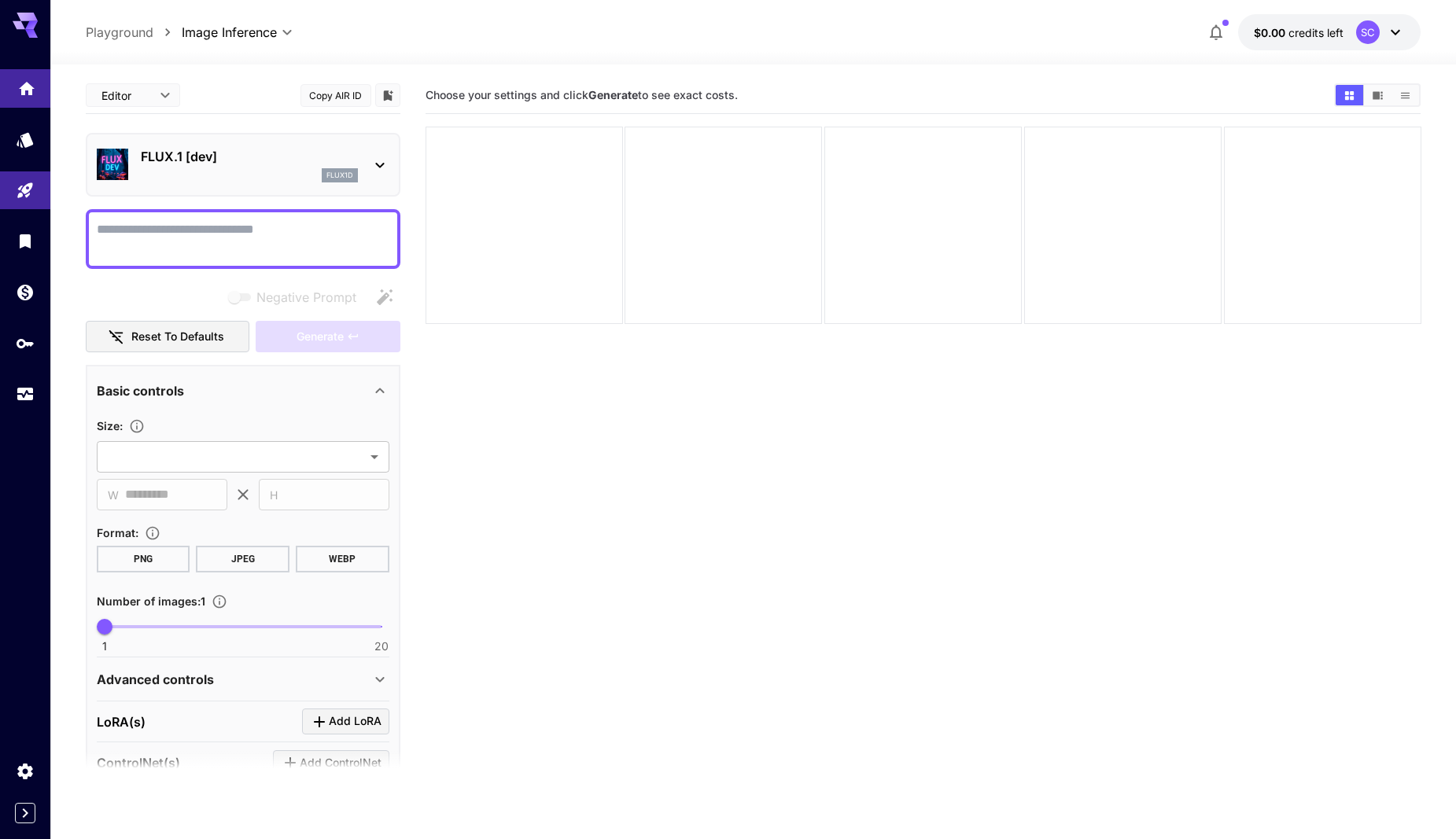
click at [32, 75] on icon "Home" at bounding box center [27, 84] width 18 height 18
